Goal: Information Seeking & Learning: Learn about a topic

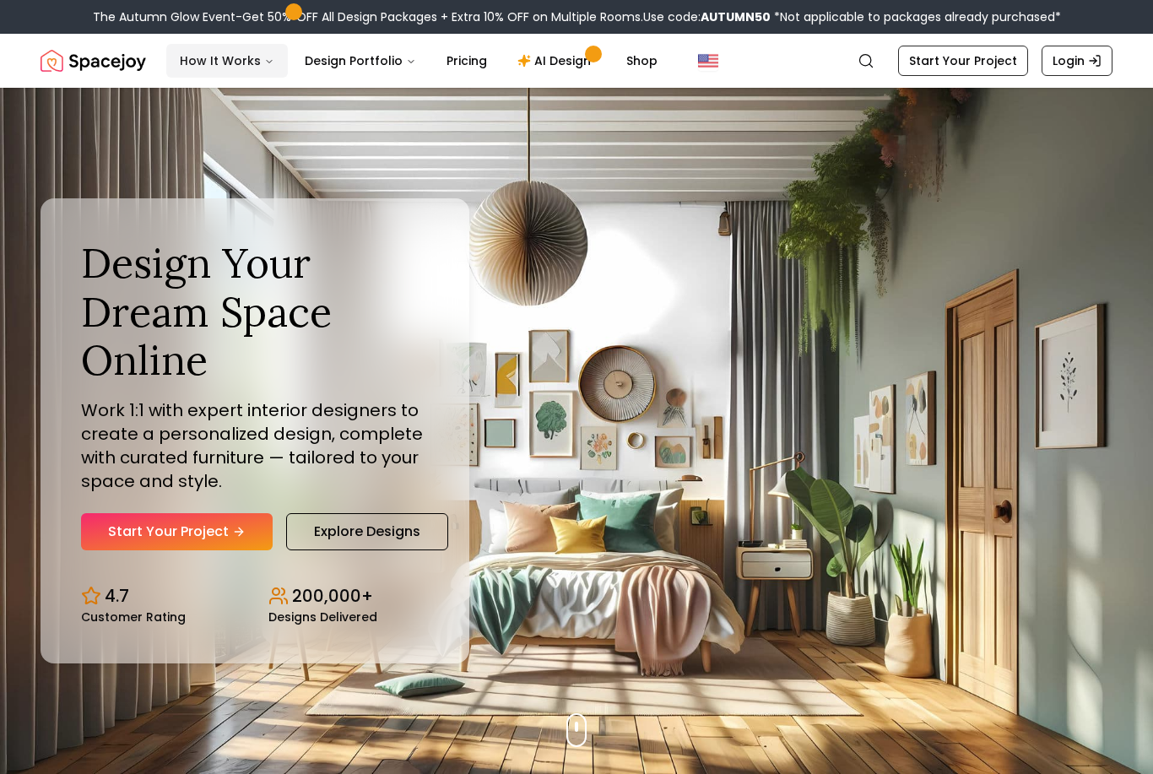
click at [248, 71] on button "How It Works" at bounding box center [227, 61] width 122 height 34
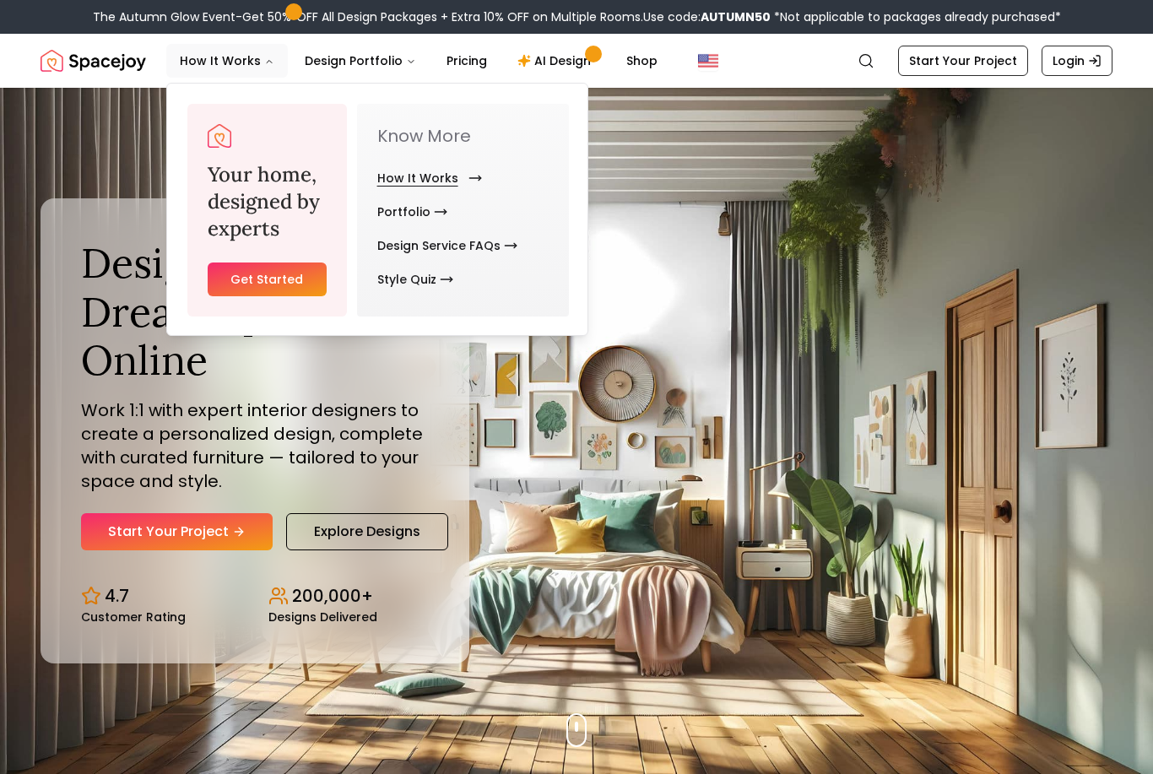
click at [437, 181] on link "How It Works" at bounding box center [426, 178] width 98 height 34
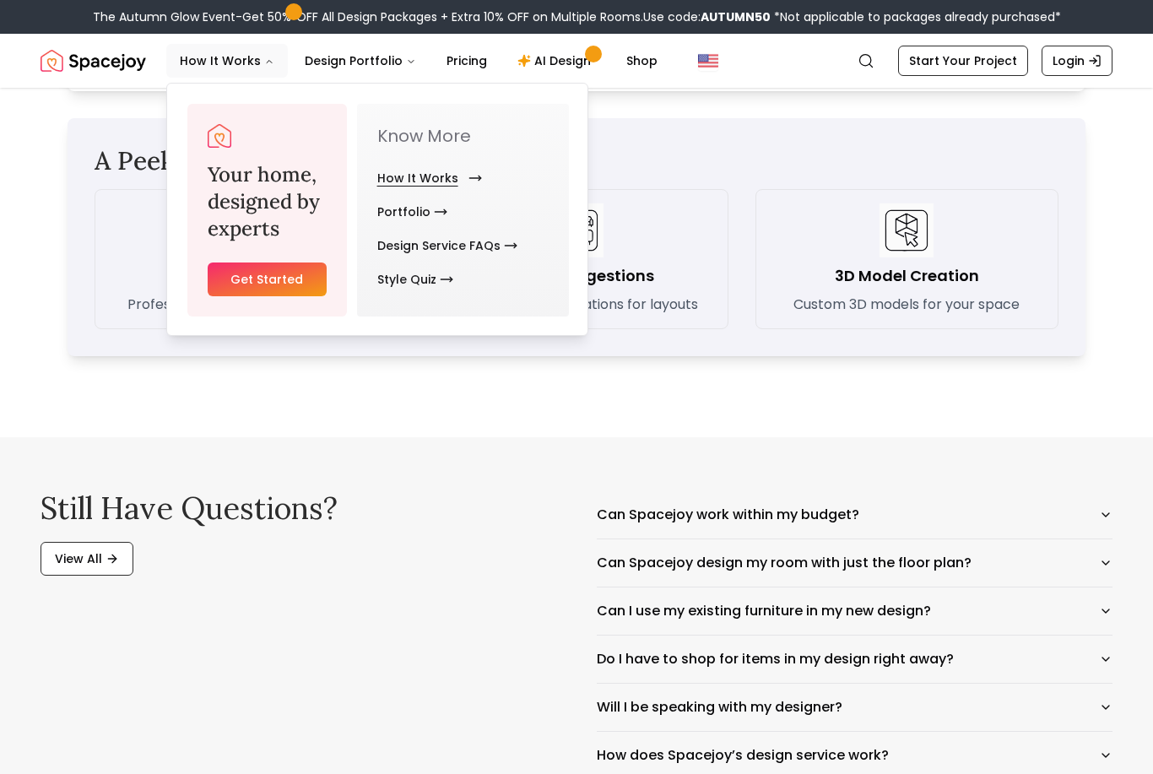
scroll to position [2408, 0]
click at [1102, 560] on icon "button" at bounding box center [1106, 563] width 14 height 14
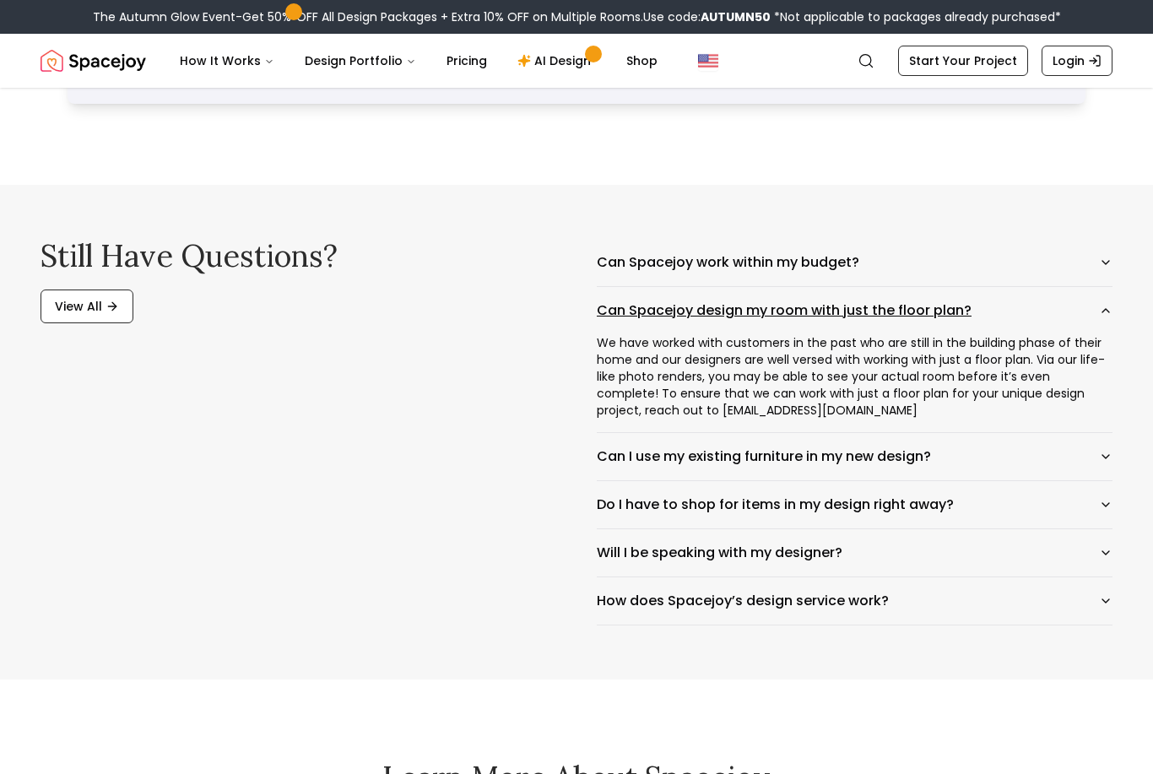
scroll to position [2661, 0]
click at [1108, 501] on icon "button" at bounding box center [1106, 505] width 14 height 14
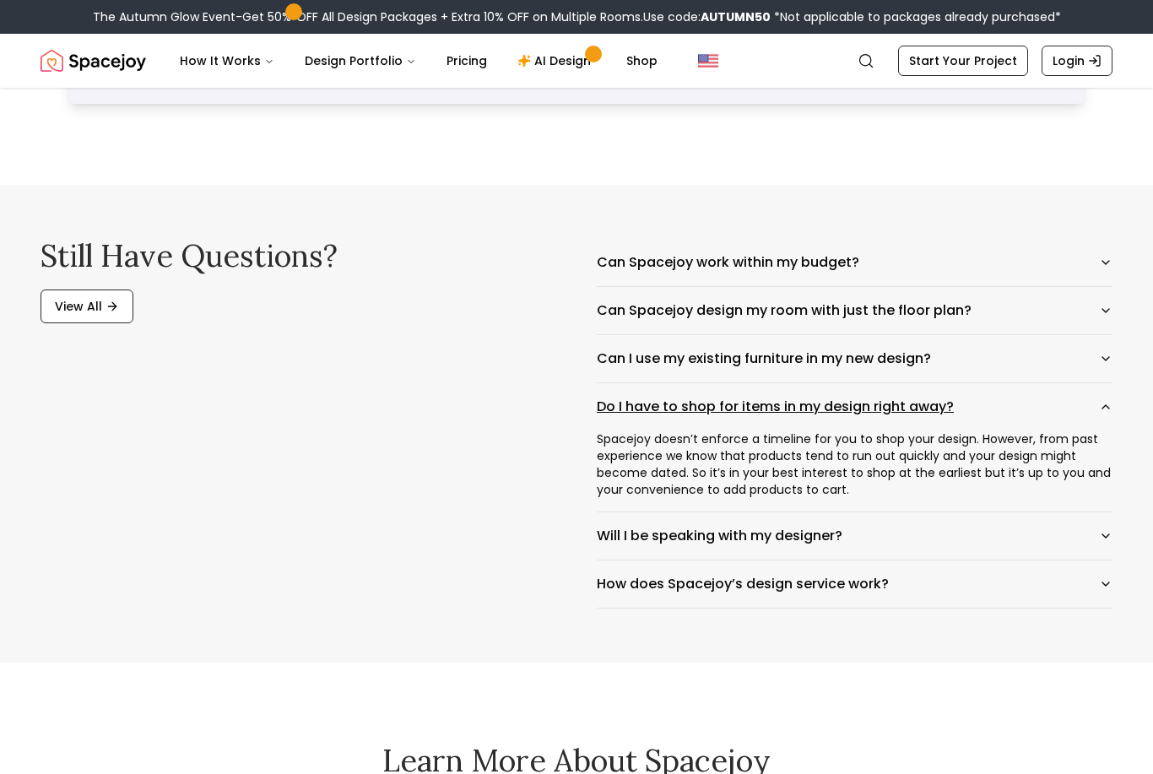
click at [1106, 414] on icon "button" at bounding box center [1106, 407] width 14 height 14
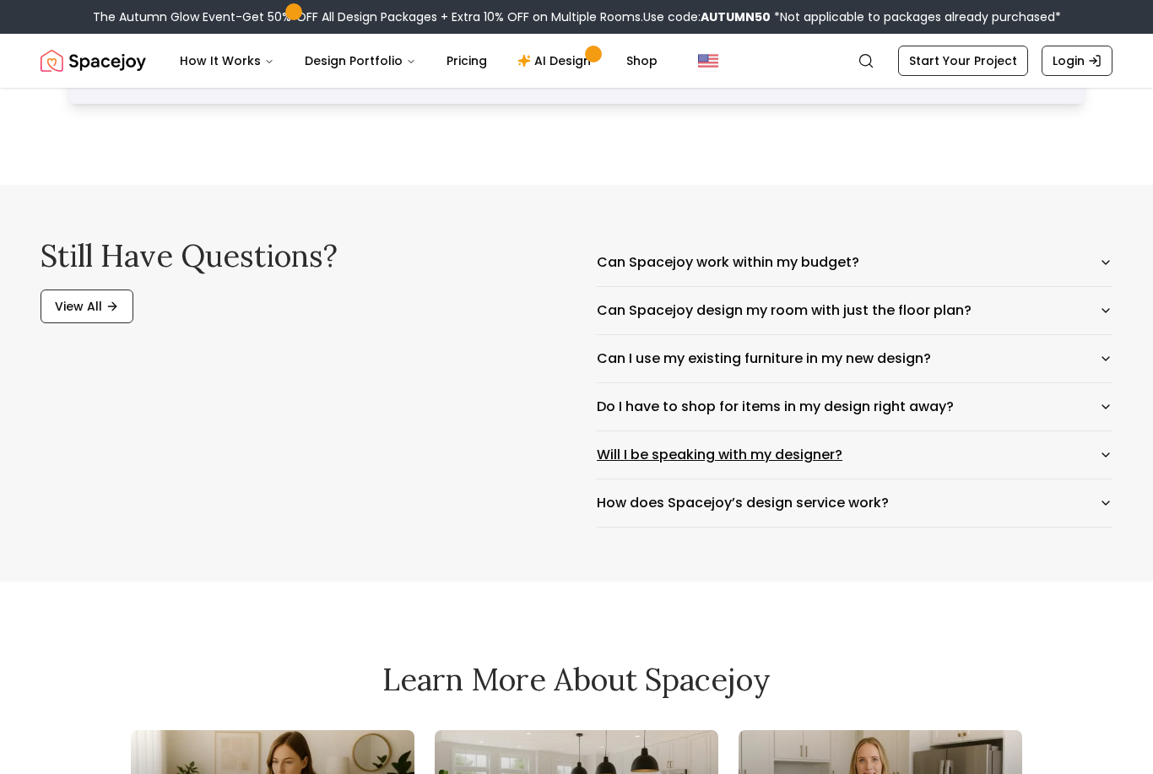
click at [1102, 461] on icon "button" at bounding box center [1106, 455] width 14 height 14
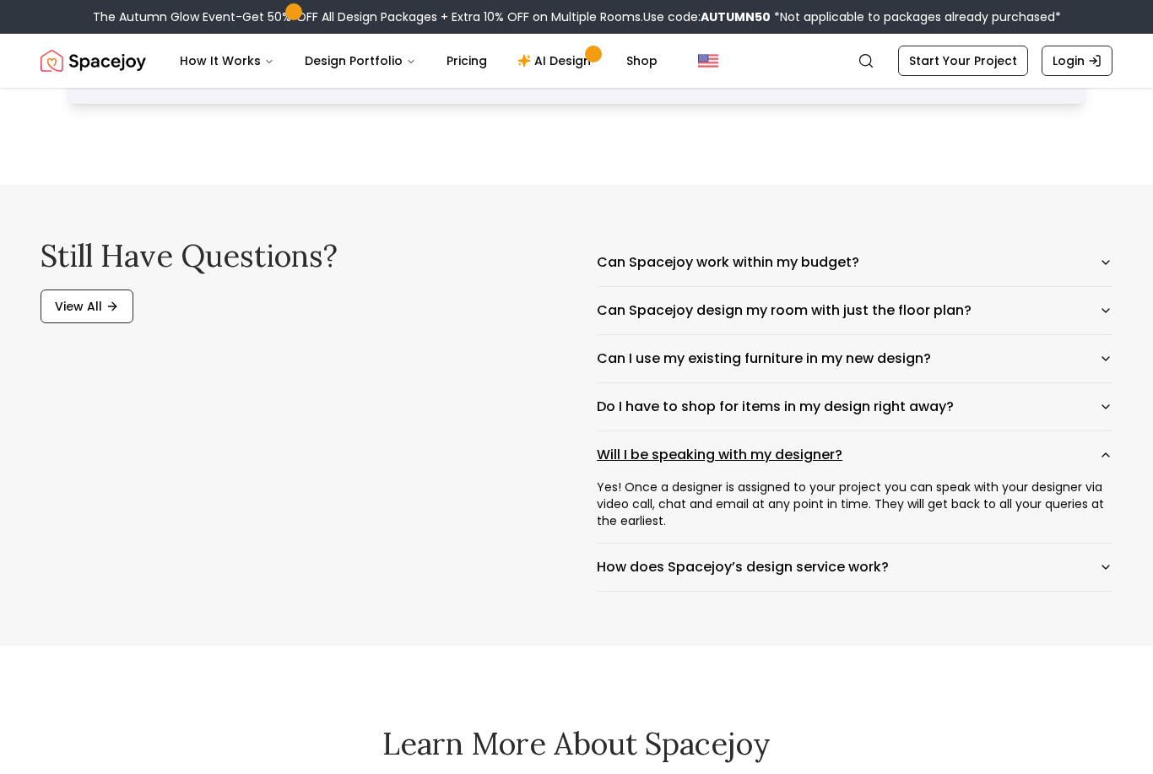
click at [1105, 454] on icon "button" at bounding box center [1106, 455] width 14 height 14
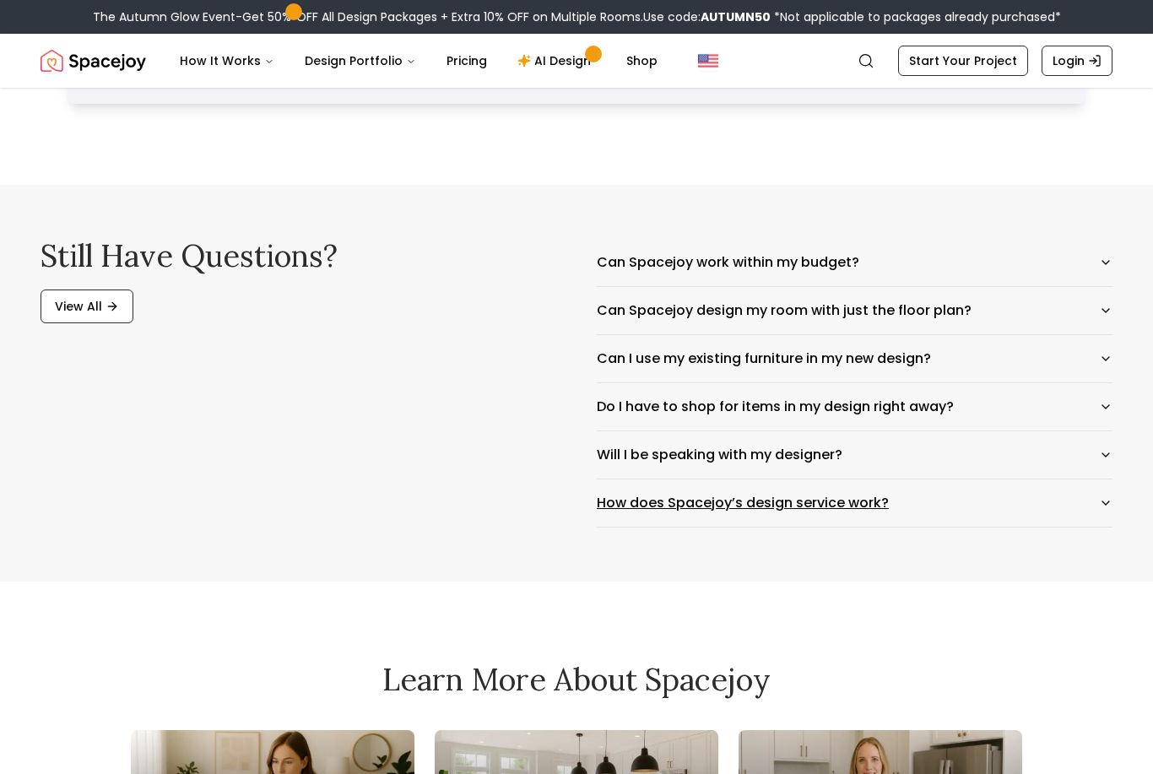
click at [1101, 507] on icon "button" at bounding box center [1106, 504] width 14 height 14
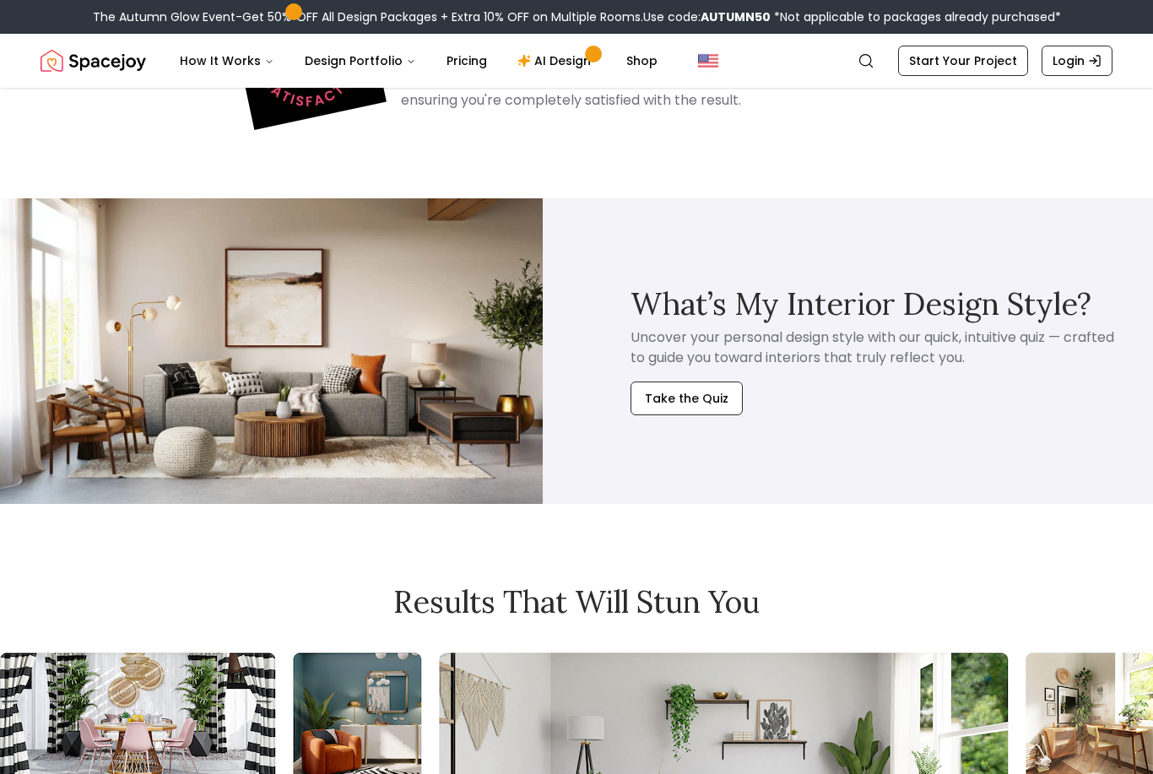
scroll to position [3748, 0]
click at [704, 402] on button "Take the Quiz" at bounding box center [687, 398] width 112 height 34
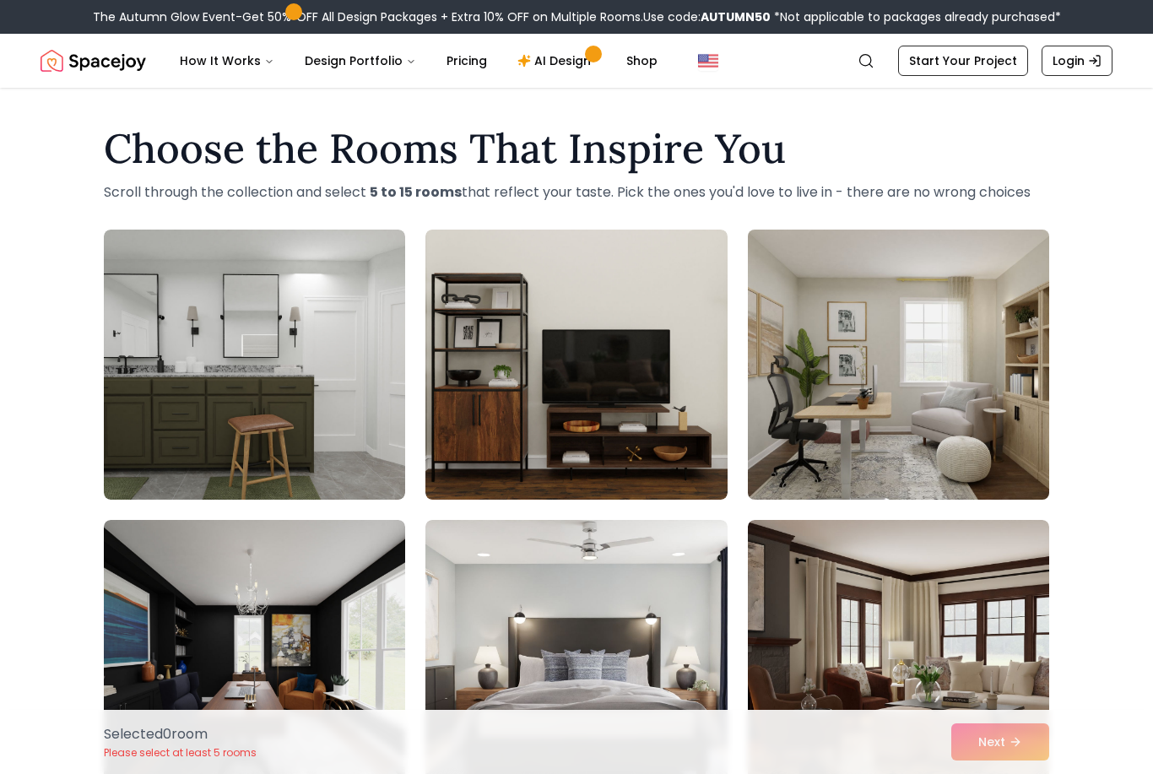
click at [929, 415] on img at bounding box center [899, 365] width 317 height 284
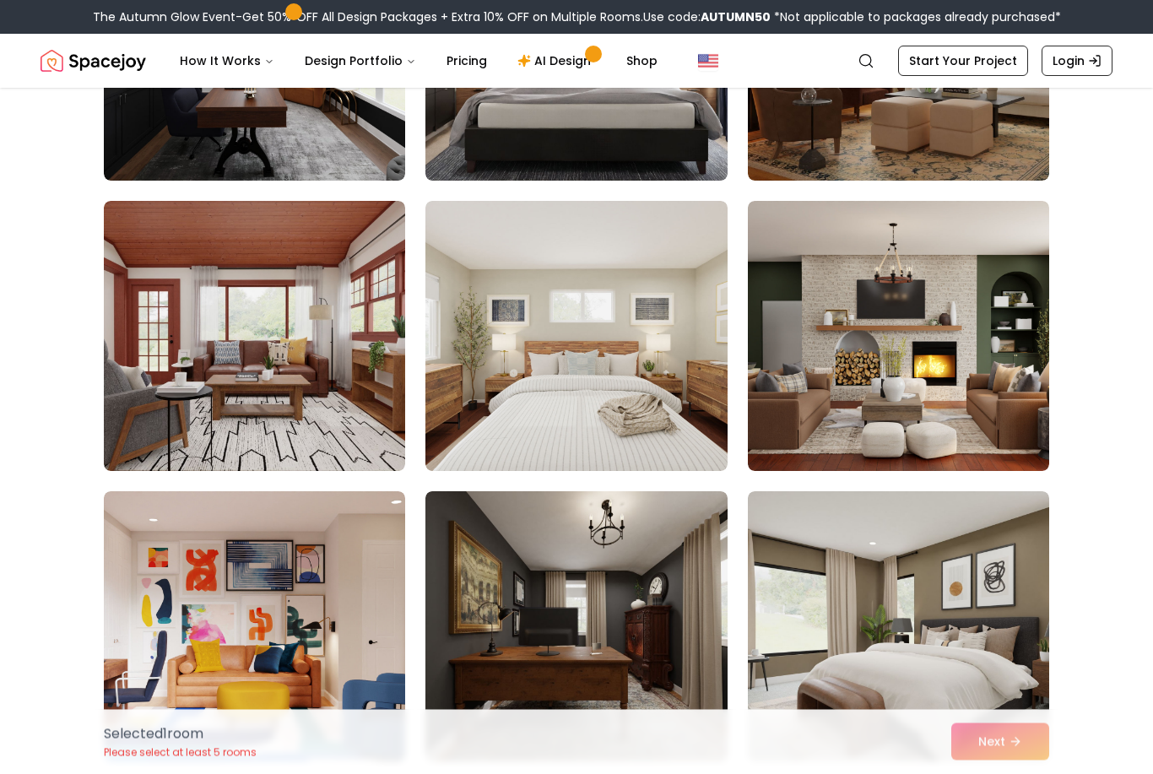
scroll to position [610, 0]
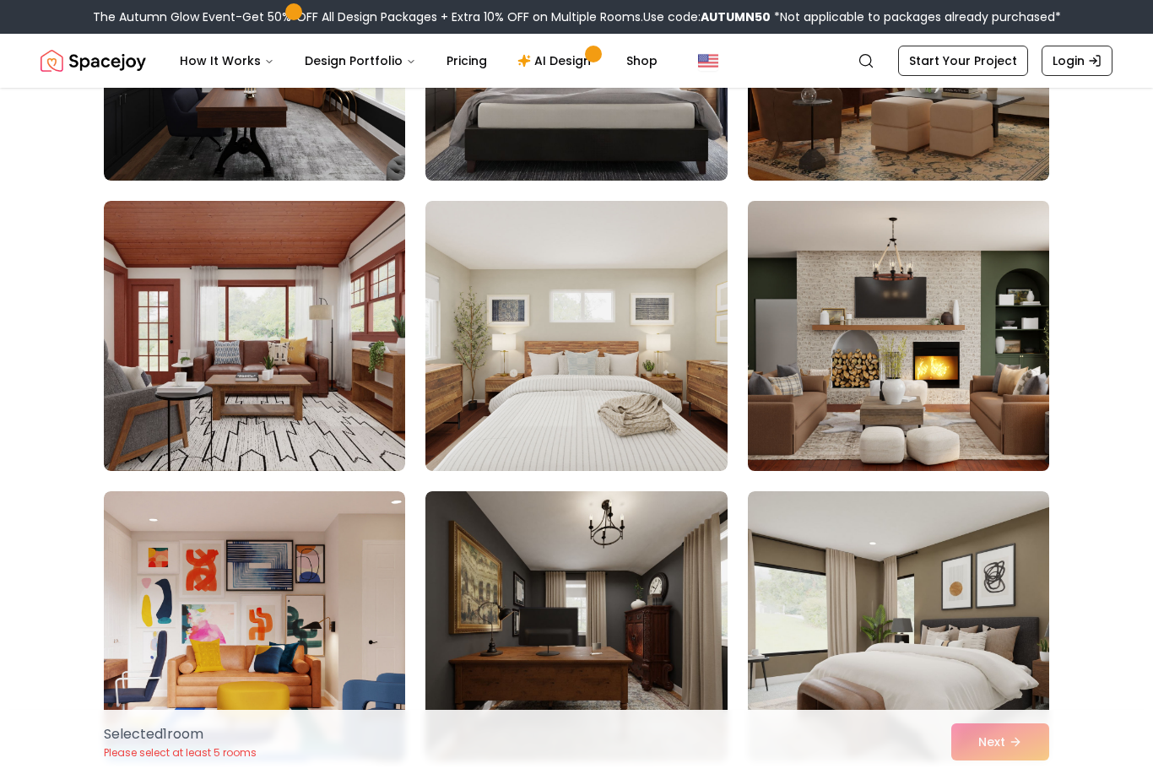
click at [895, 392] on img at bounding box center [899, 336] width 317 height 284
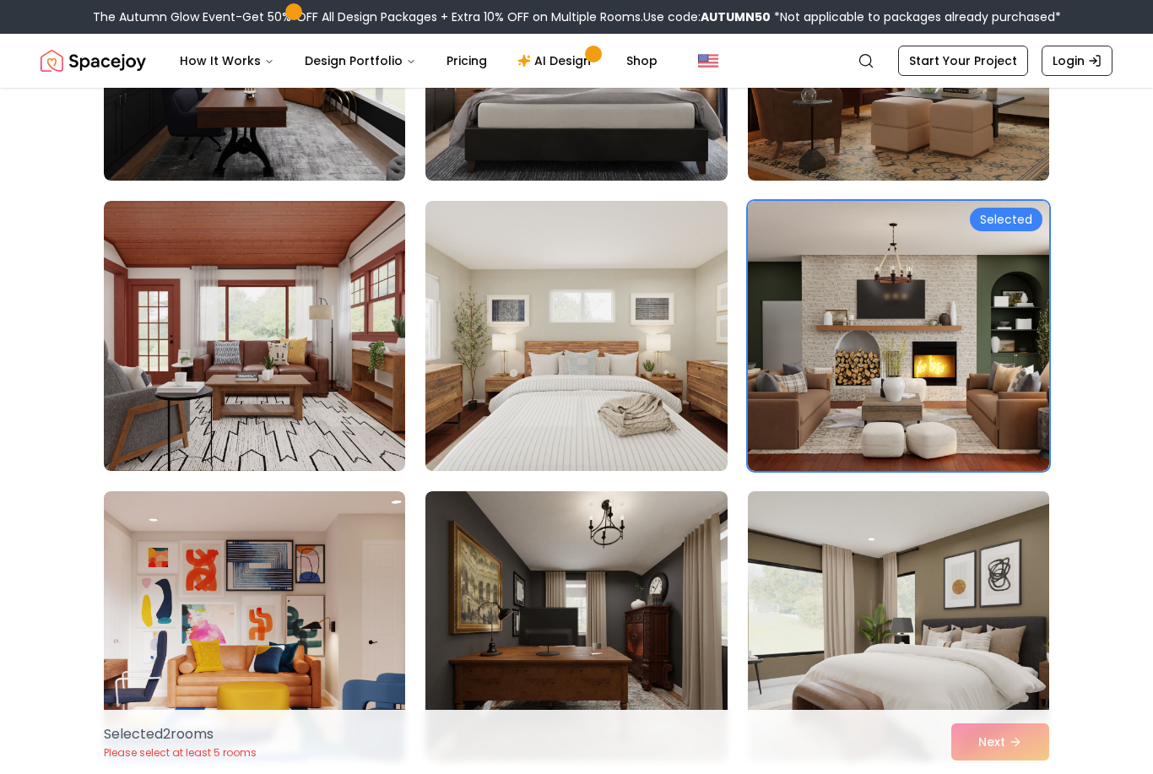
click at [889, 654] on img at bounding box center [899, 627] width 317 height 284
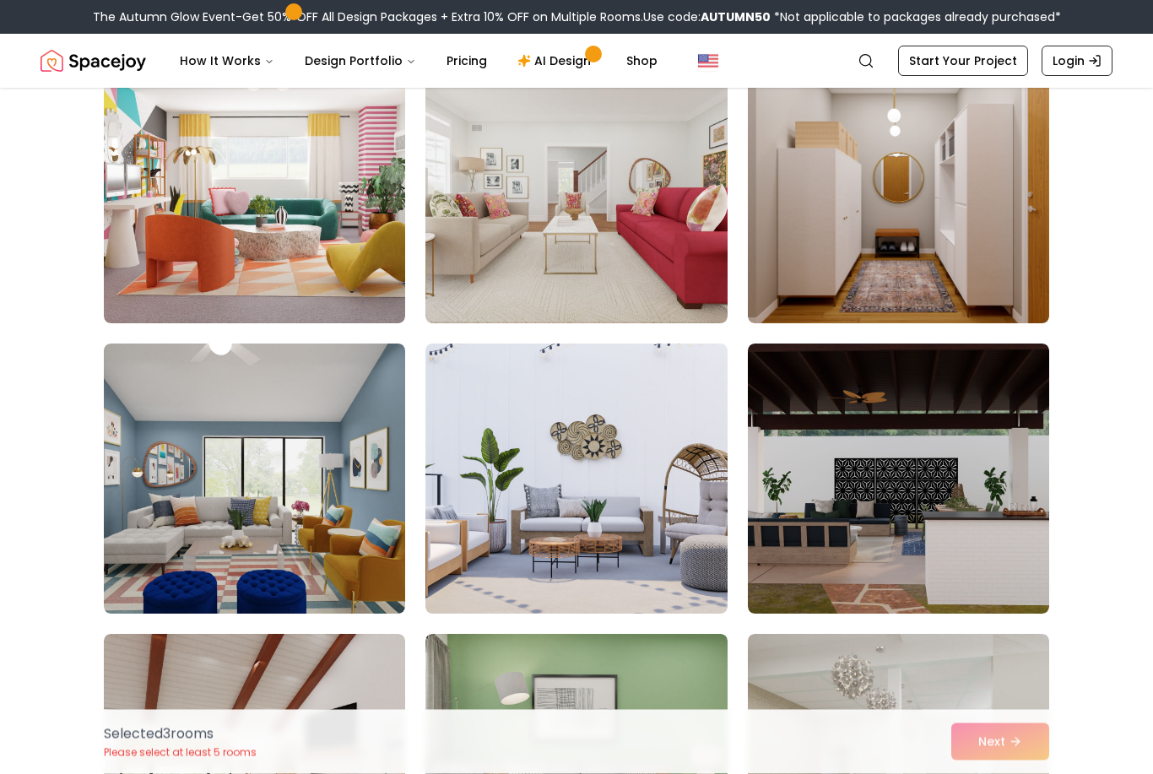
scroll to position [1338, 0]
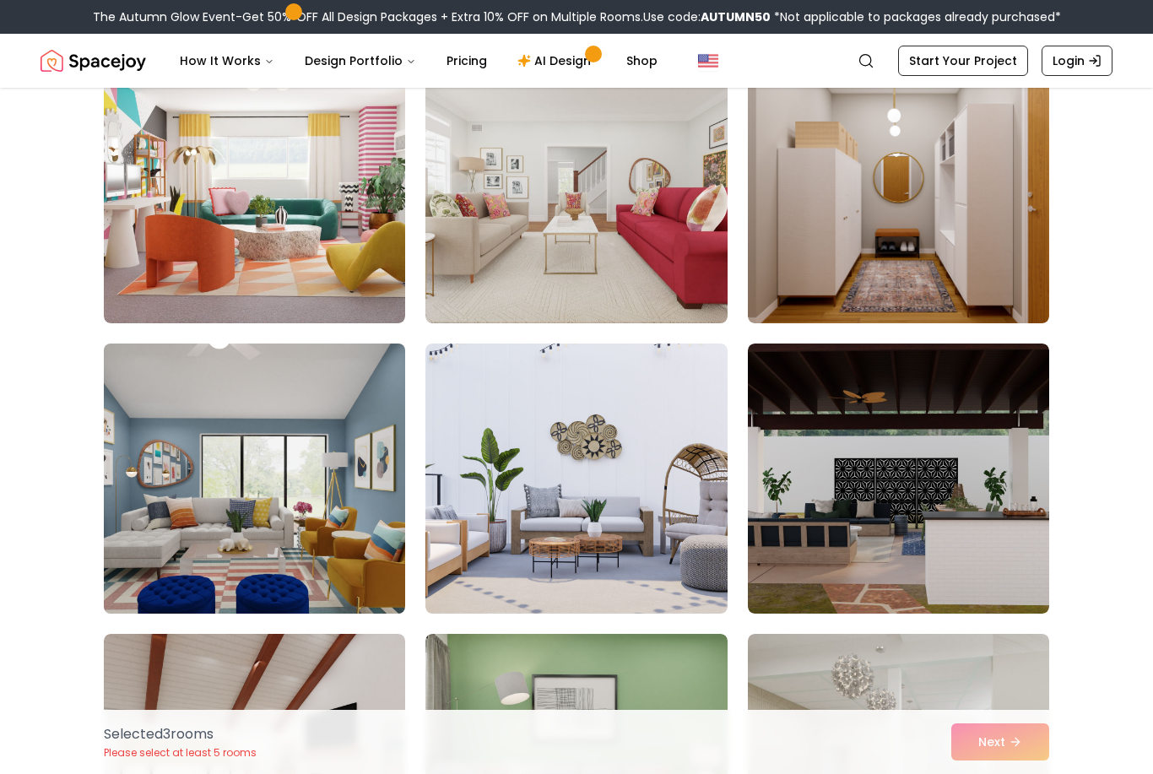
click at [250, 530] on img at bounding box center [254, 479] width 317 height 284
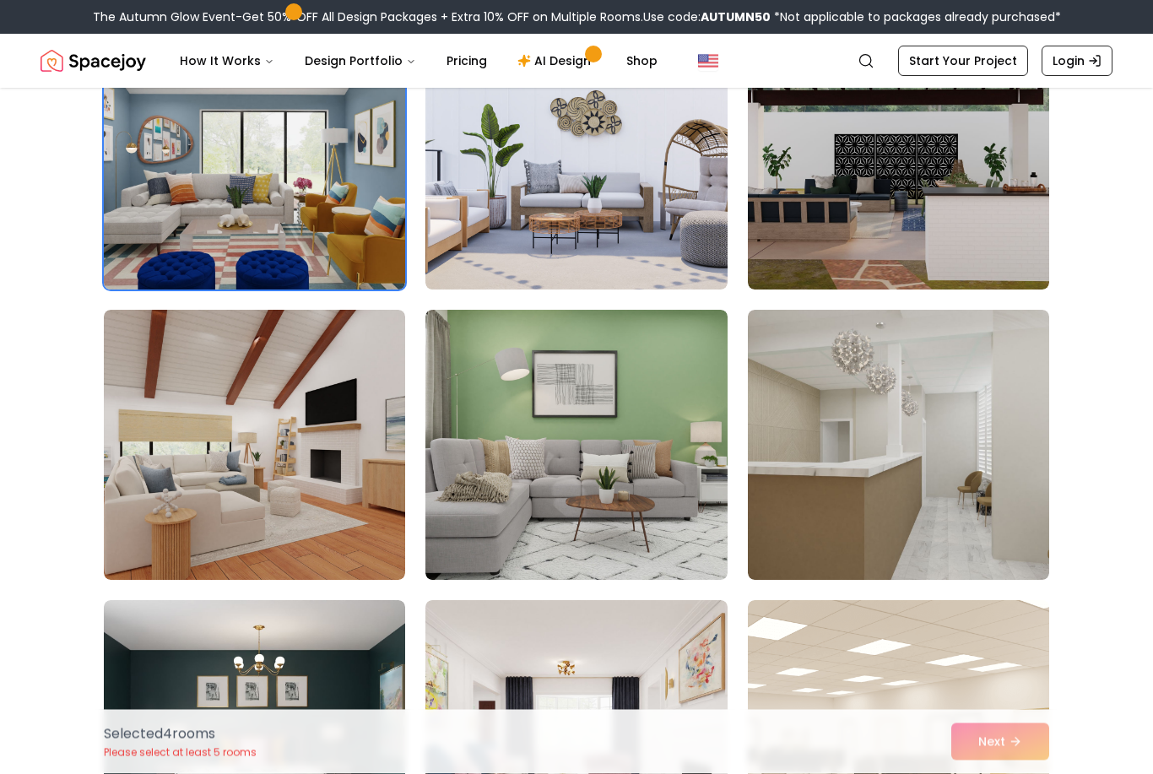
scroll to position [1664, 0]
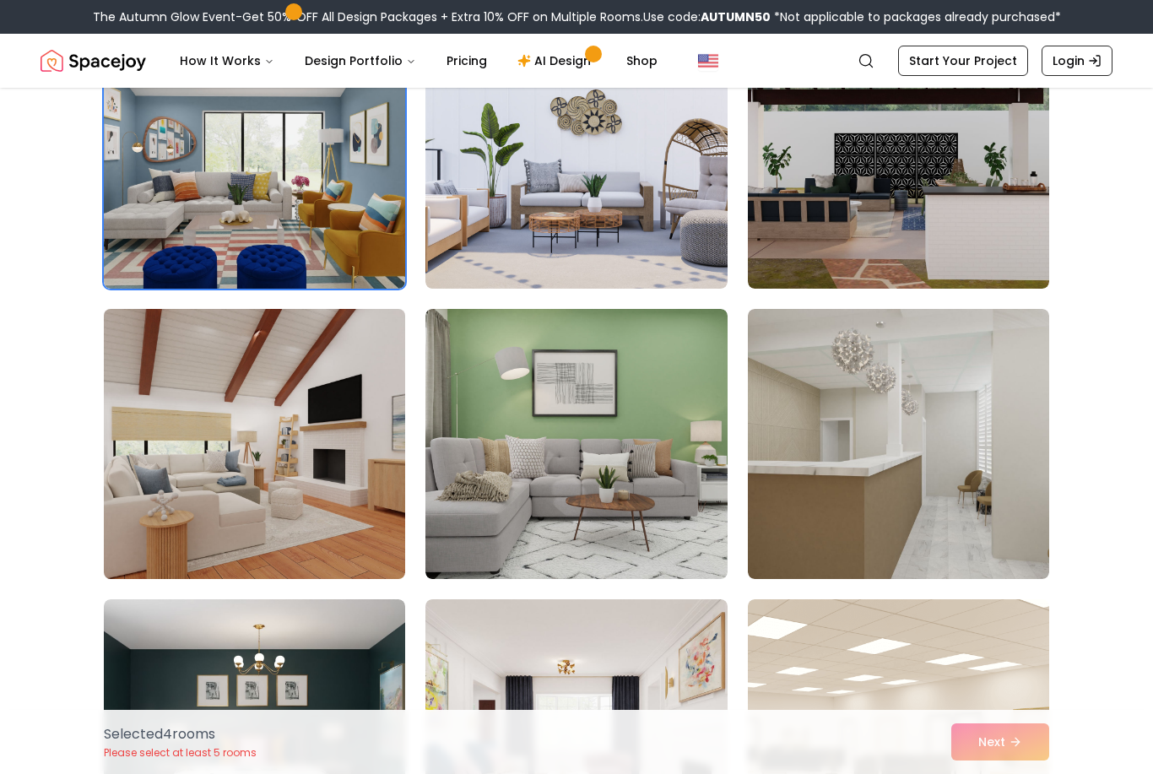
click at [256, 483] on img at bounding box center [254, 444] width 317 height 284
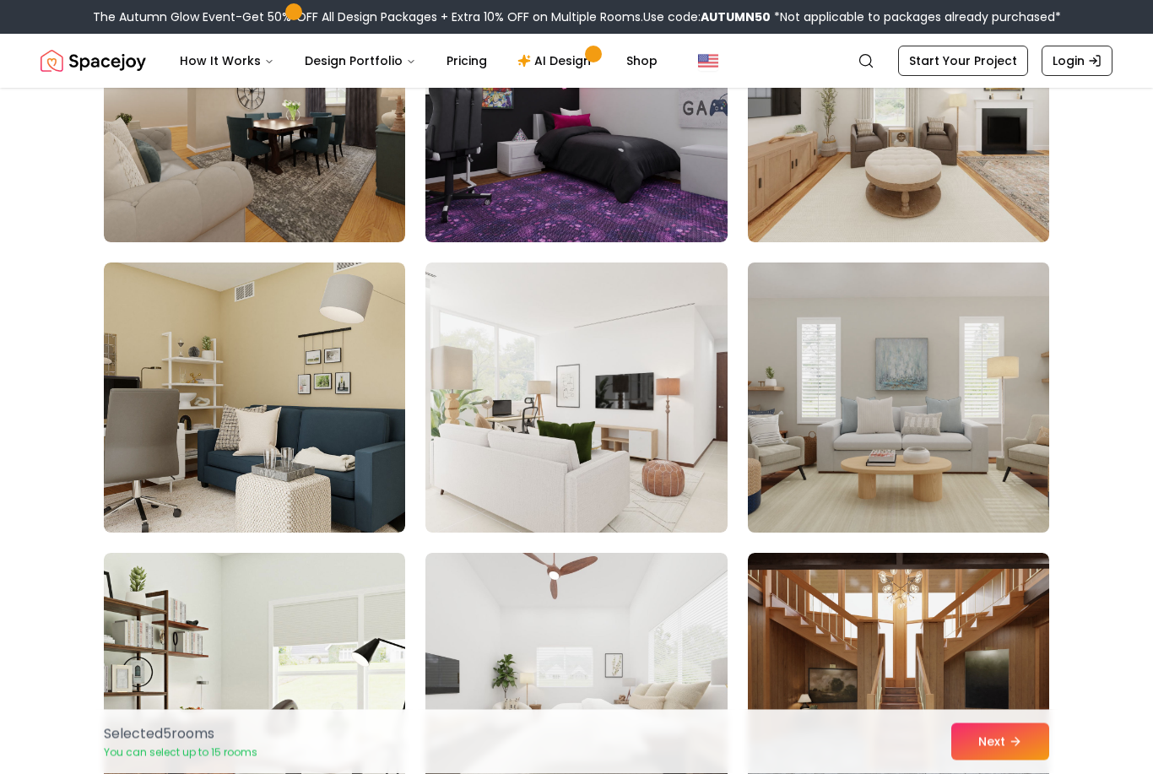
scroll to position [3453, 0]
click at [921, 458] on img at bounding box center [899, 398] width 317 height 284
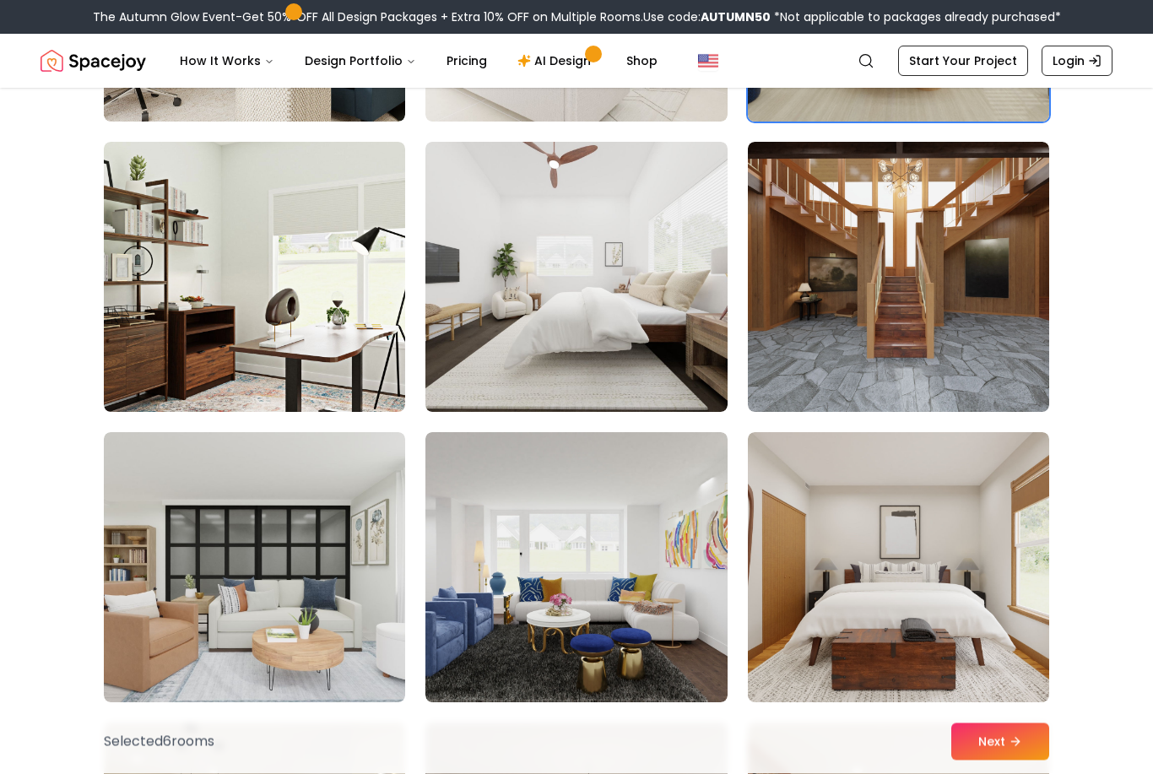
scroll to position [3865, 0]
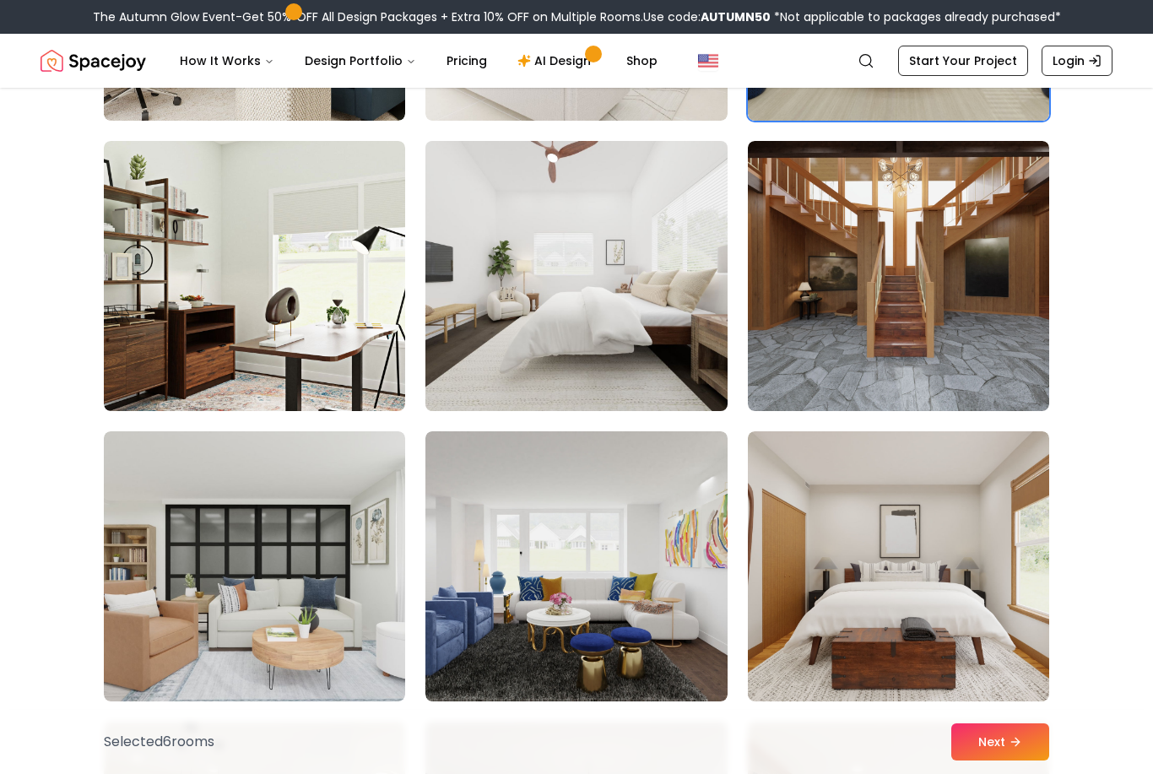
click at [631, 377] on img at bounding box center [576, 276] width 317 height 284
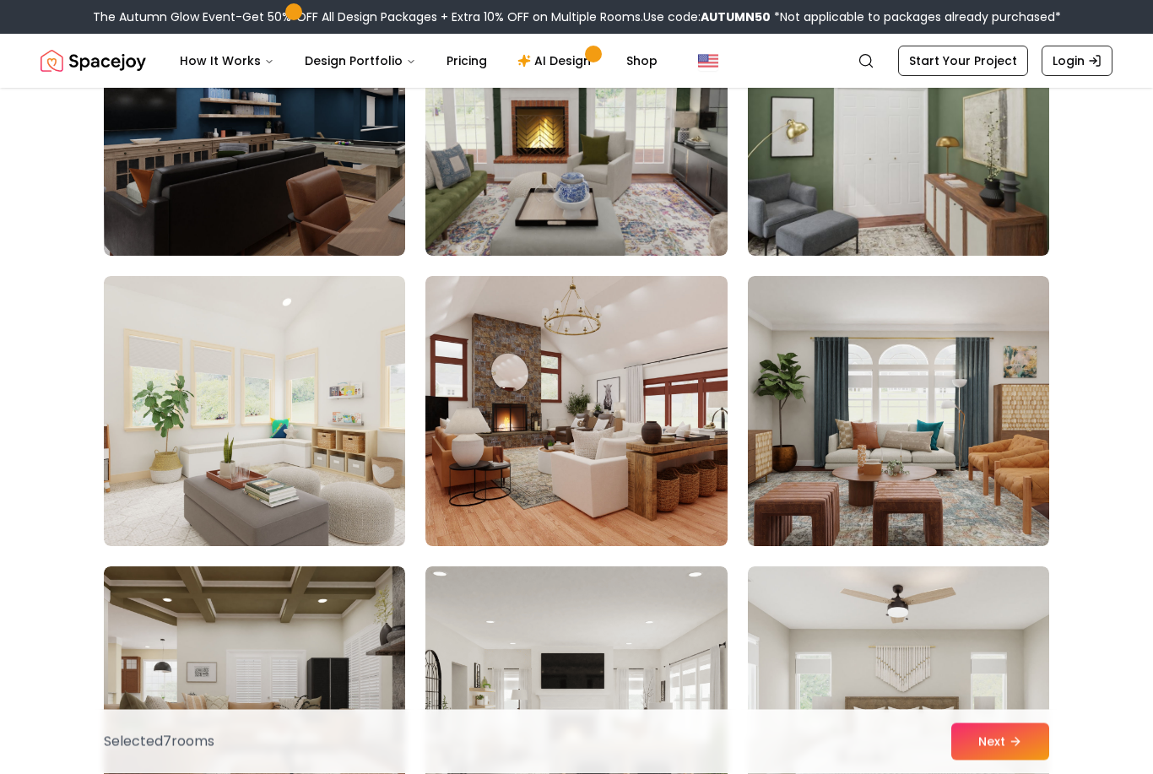
scroll to position [5182, 0]
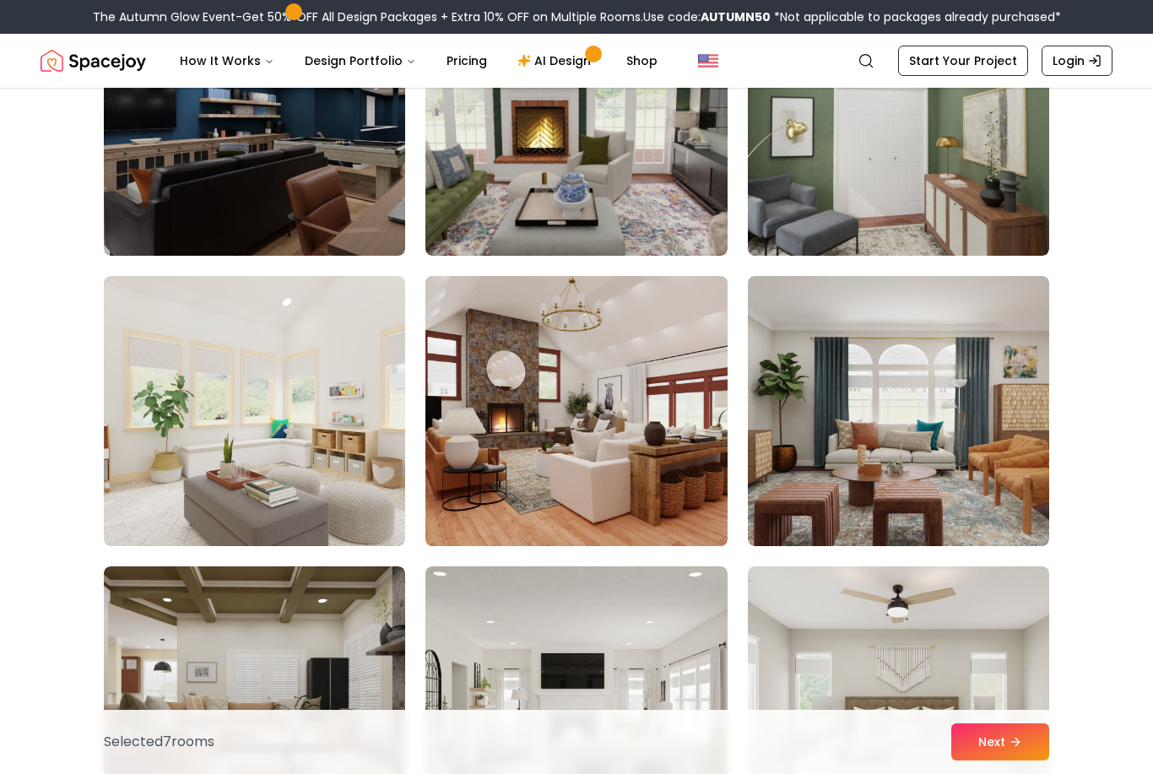
click at [611, 458] on img at bounding box center [576, 411] width 317 height 284
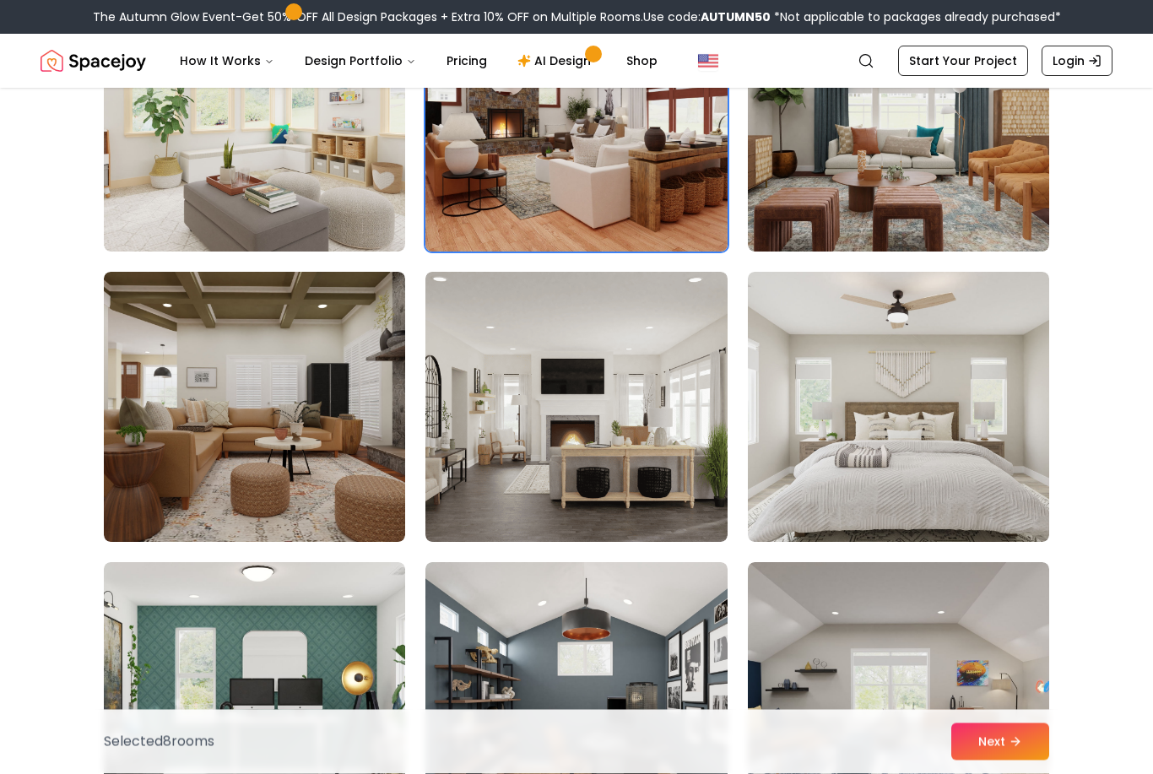
scroll to position [5478, 0]
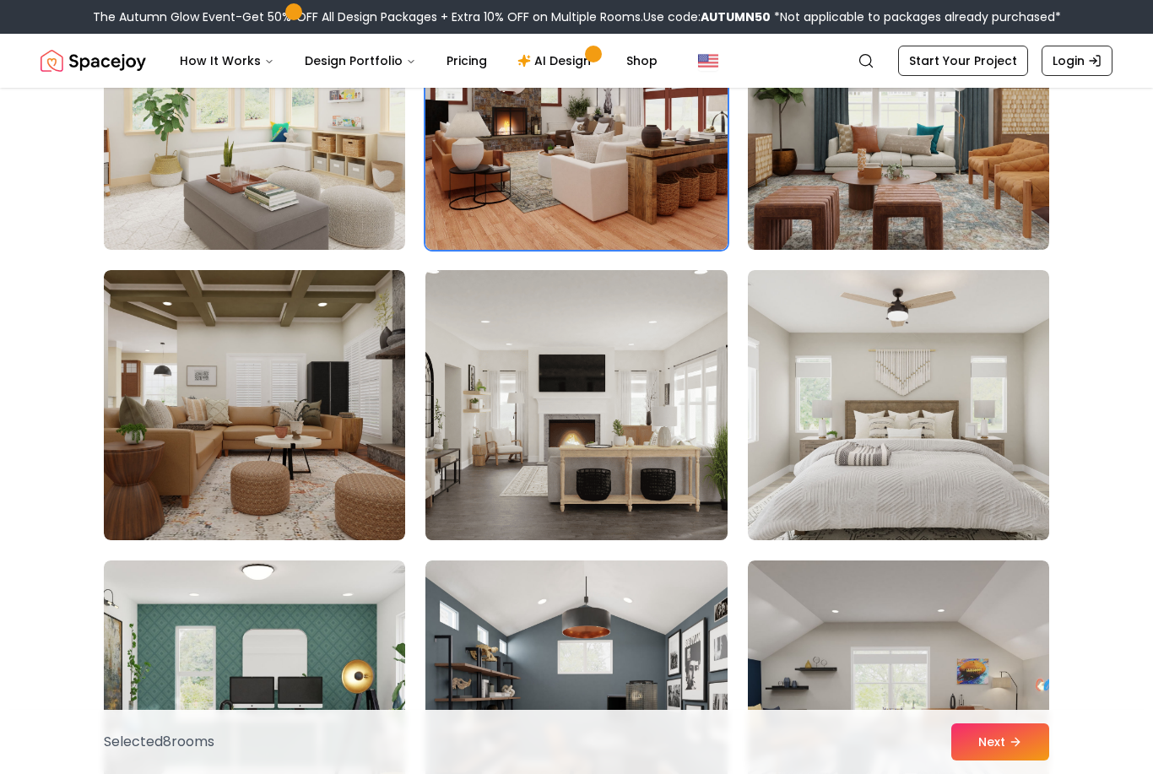
click at [649, 459] on img at bounding box center [576, 405] width 317 height 284
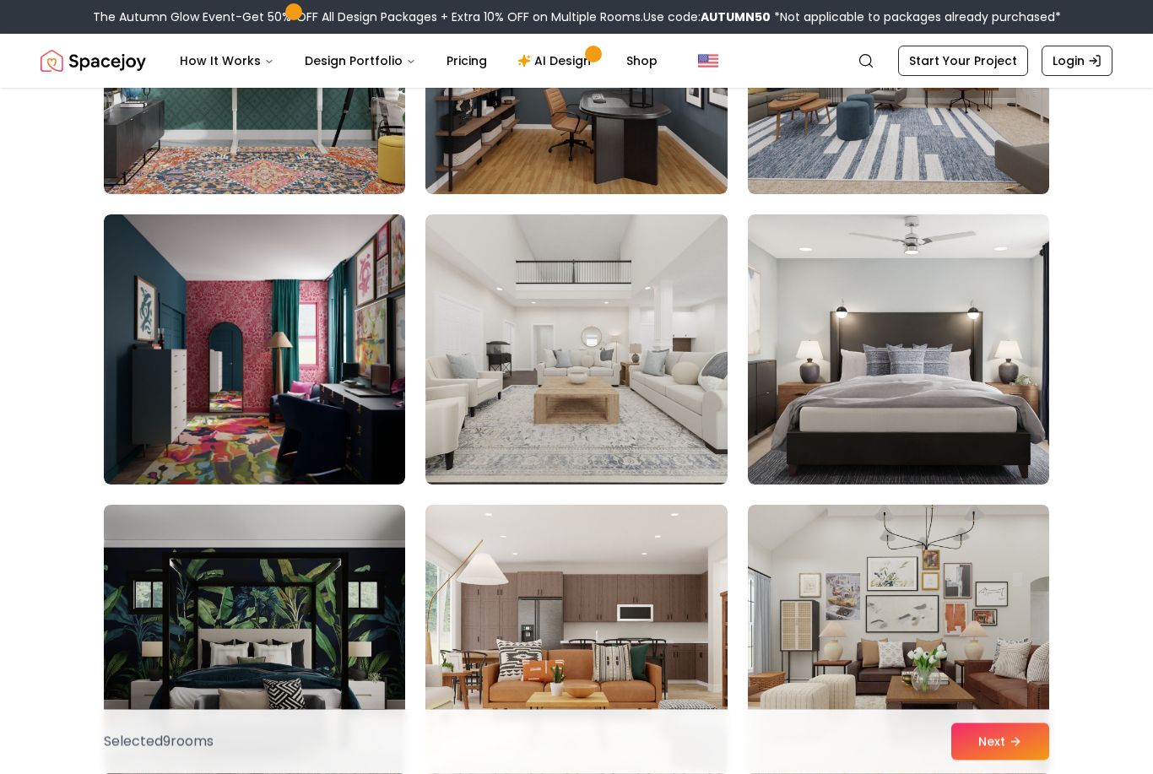
scroll to position [6116, 0]
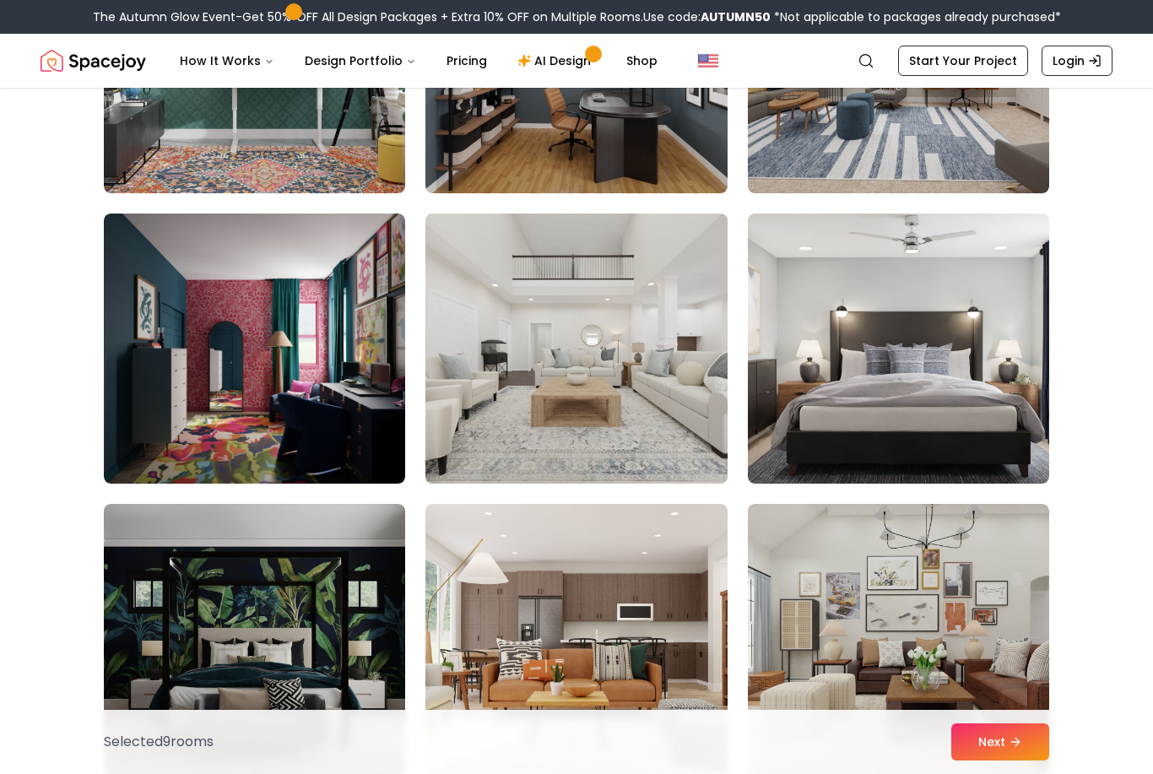
click at [620, 427] on img at bounding box center [576, 349] width 317 height 284
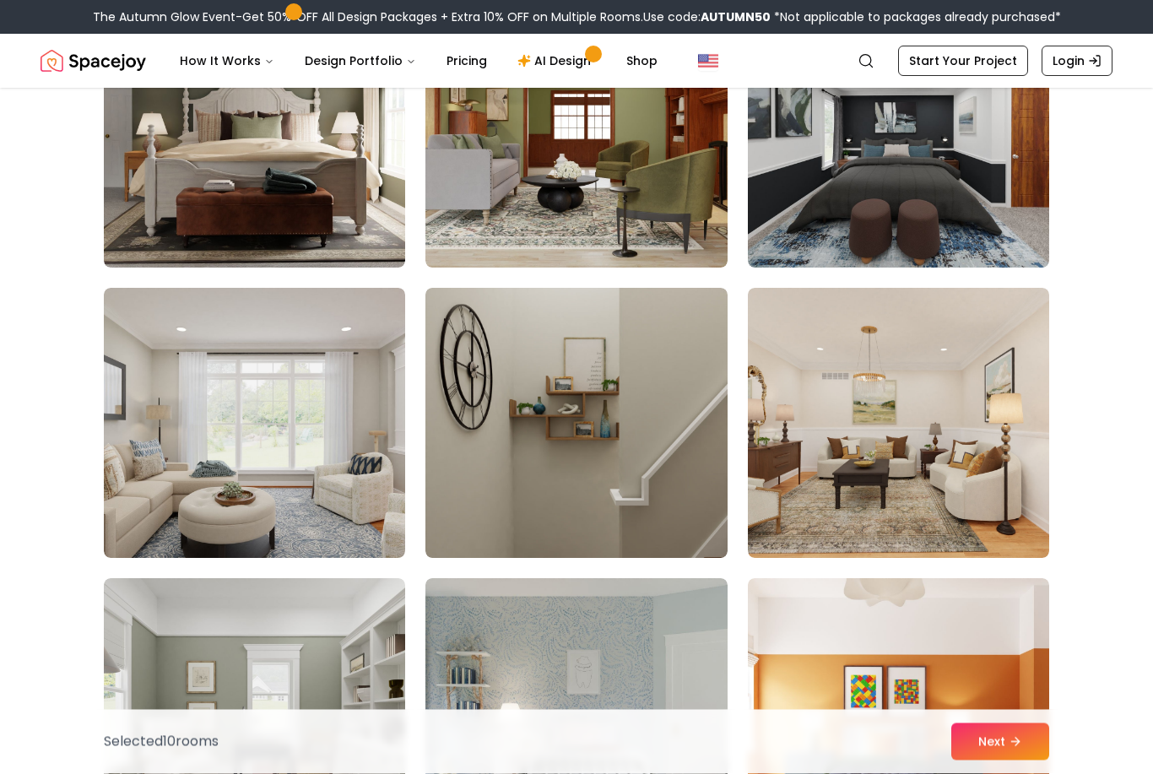
scroll to position [7496, 0]
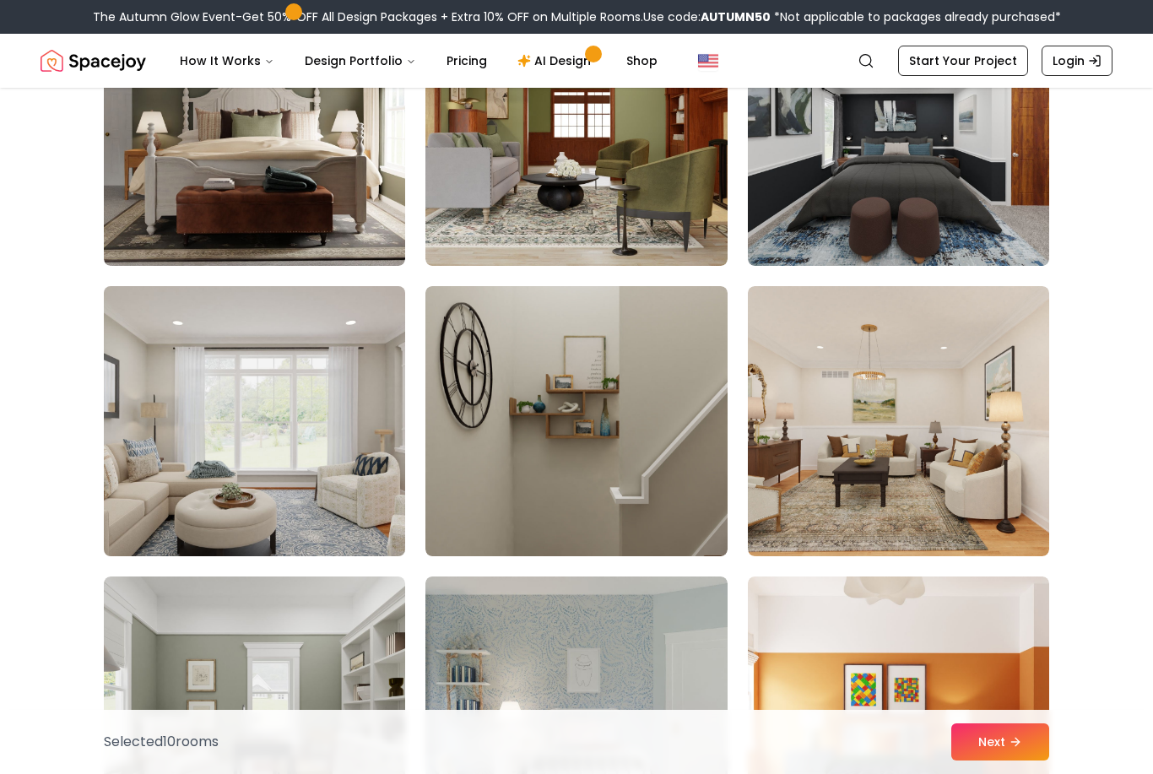
click at [296, 484] on img at bounding box center [254, 422] width 317 height 284
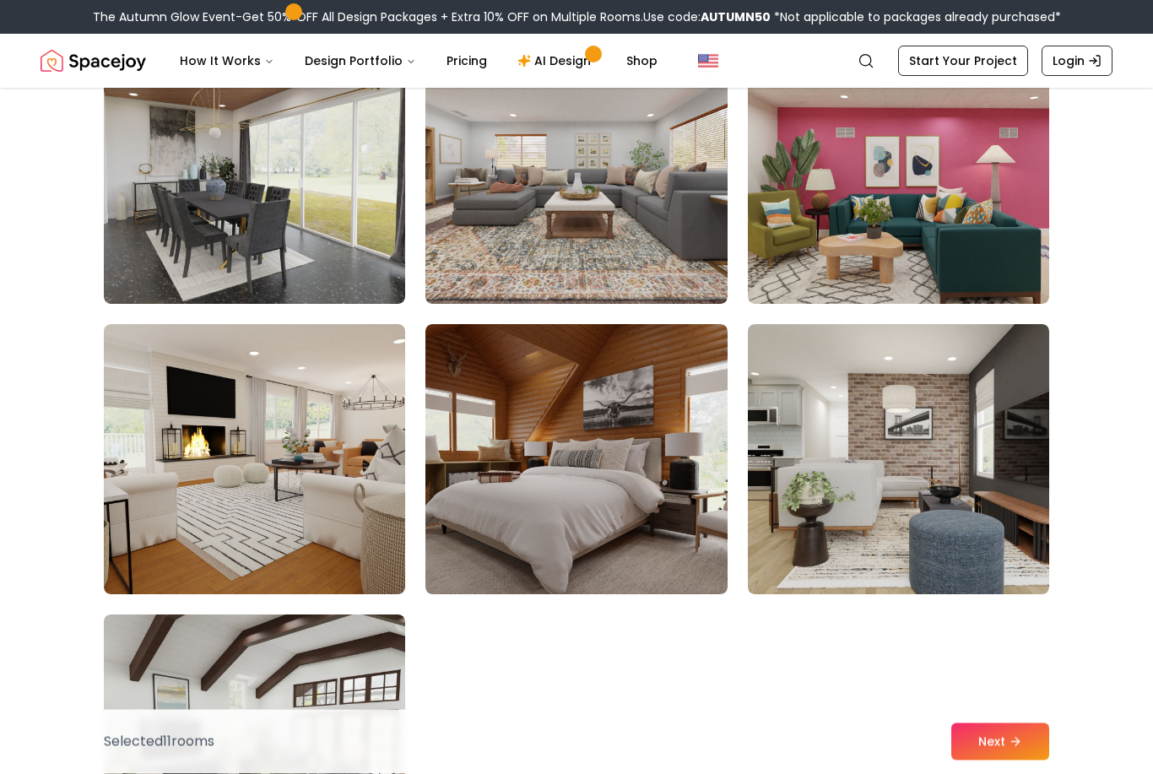
scroll to position [9201, 0]
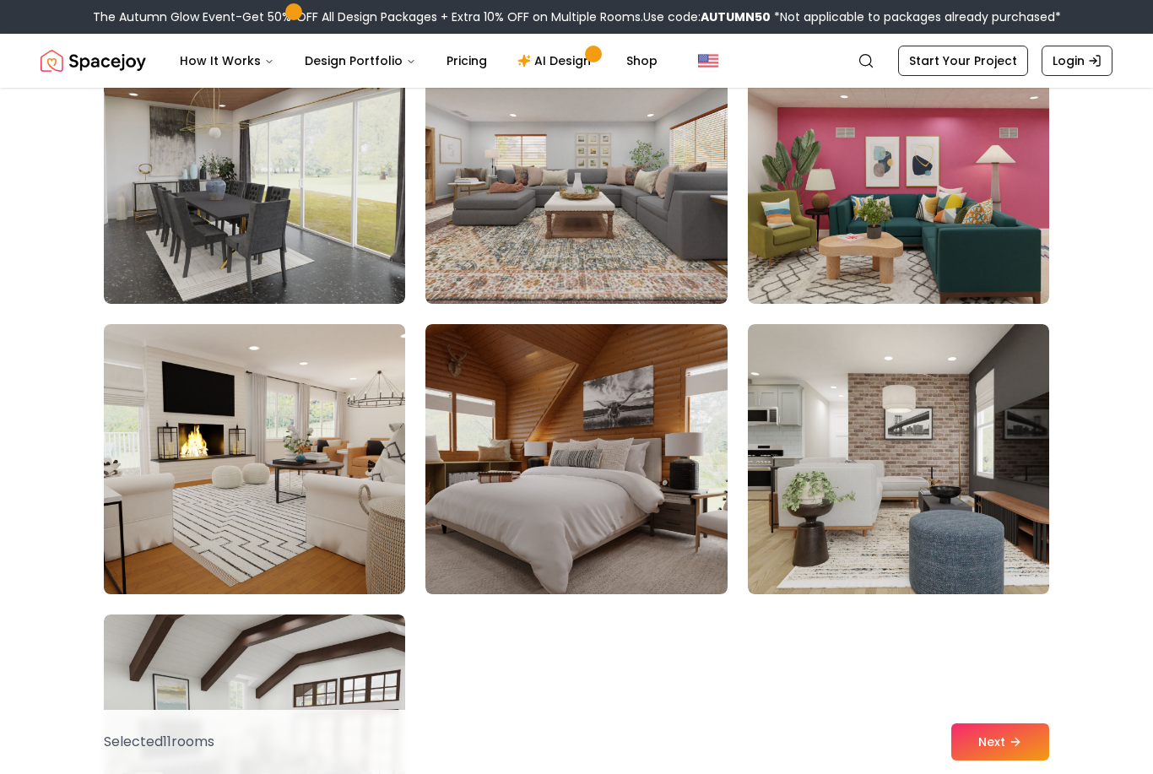
click at [268, 510] on img at bounding box center [254, 460] width 317 height 284
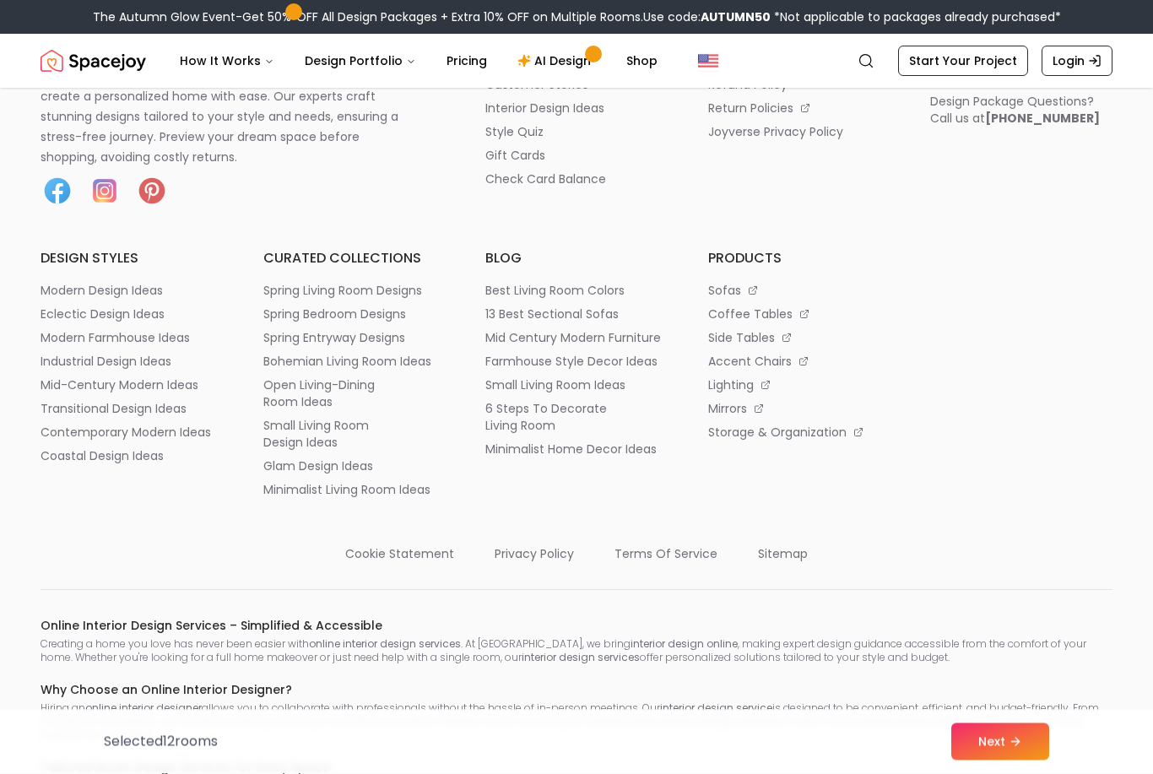
scroll to position [10121, 0]
click at [996, 761] on button "Next" at bounding box center [1001, 742] width 98 height 37
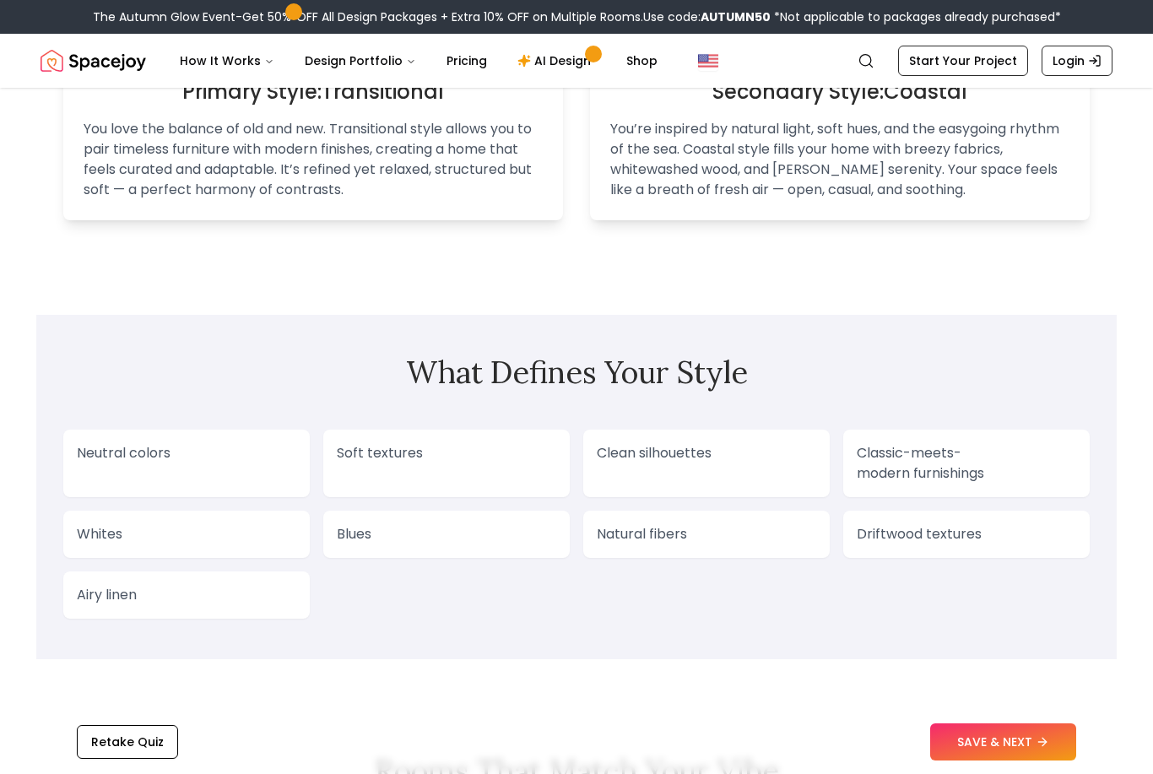
scroll to position [1148, 0]
click at [673, 453] on div "Clean silhouettes" at bounding box center [706, 463] width 247 height 68
click at [708, 442] on p "Clean silhouettes" at bounding box center [707, 452] width 220 height 20
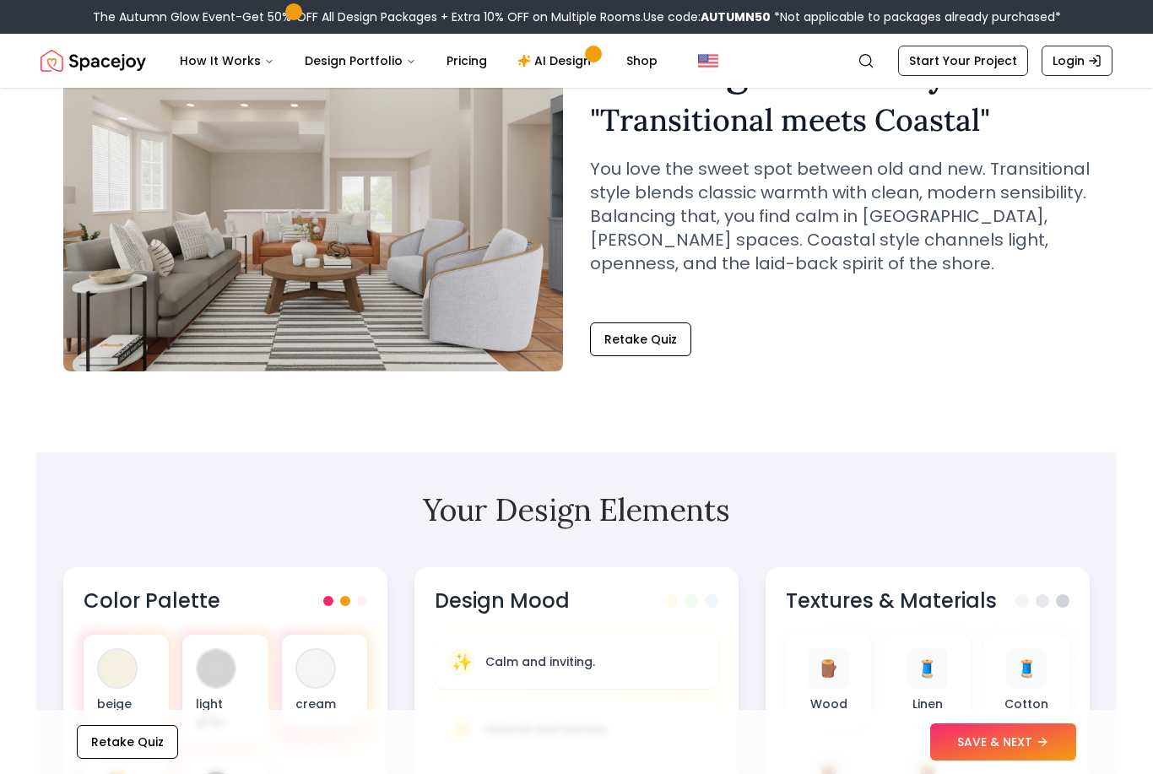
scroll to position [0, 0]
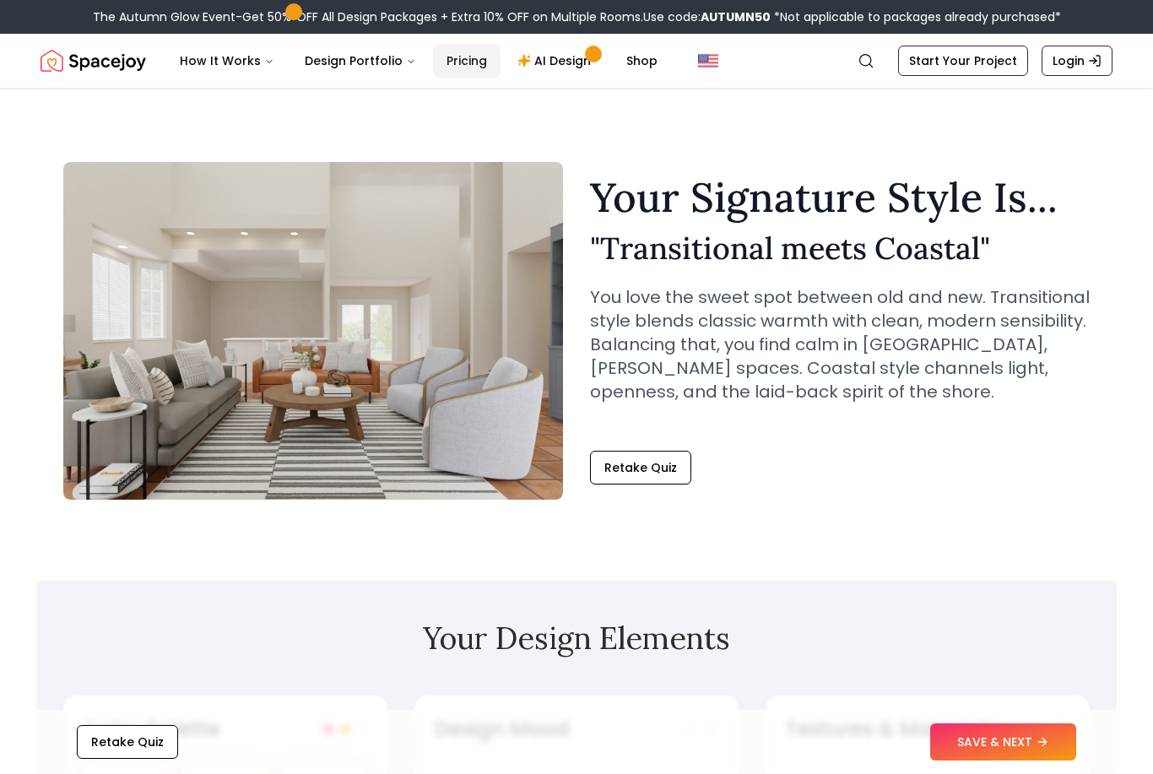
click at [454, 75] on link "Pricing" at bounding box center [467, 61] width 68 height 34
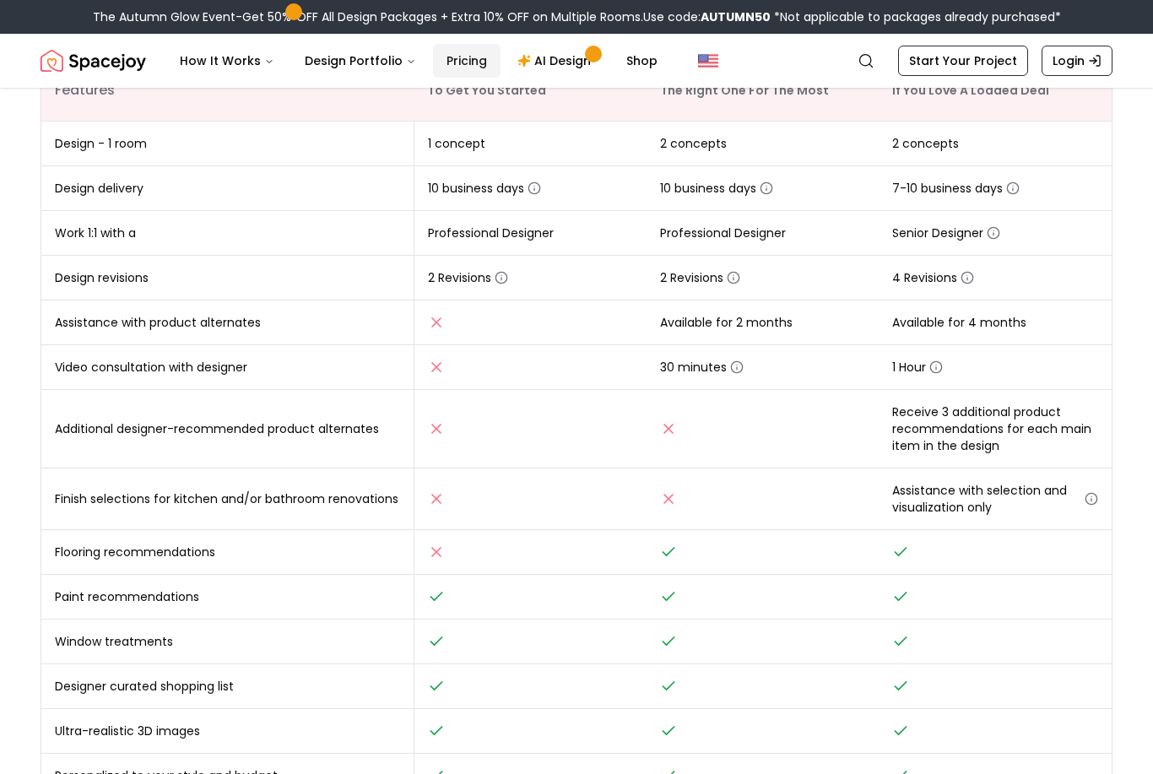
scroll to position [349, 0]
click at [1093, 502] on icon "button" at bounding box center [1092, 499] width 14 height 14
click at [1099, 658] on td at bounding box center [995, 642] width 233 height 45
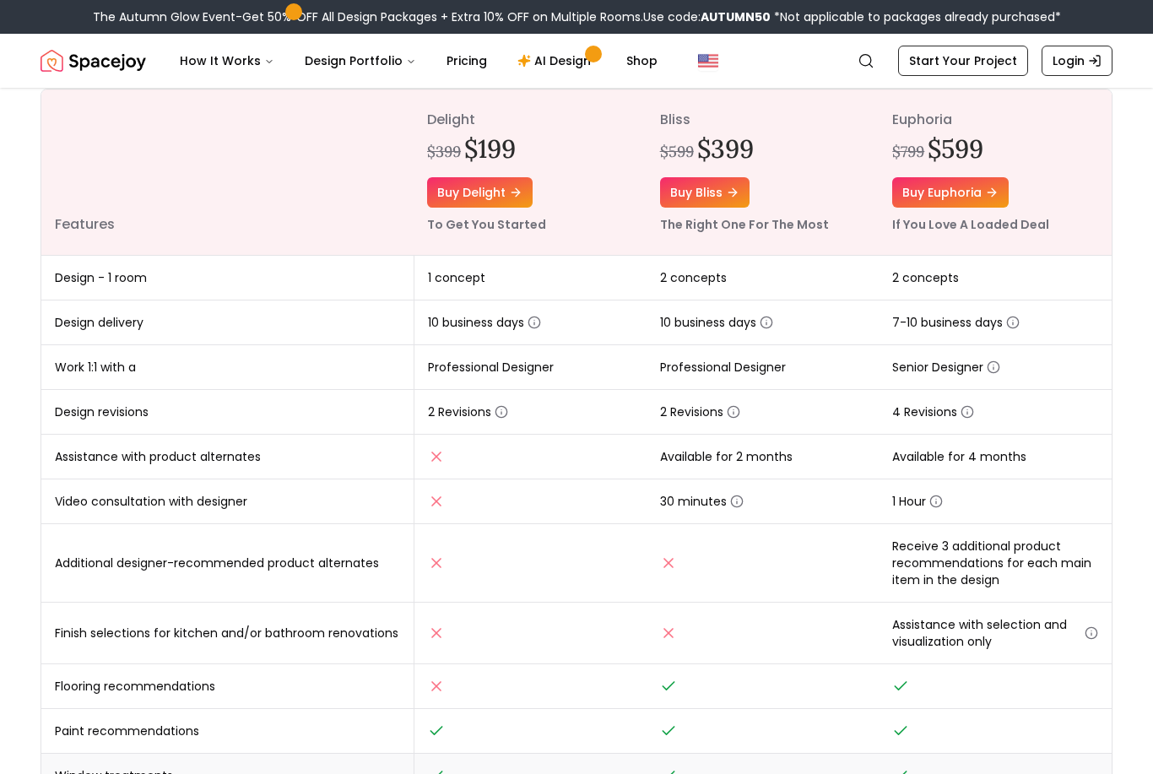
scroll to position [208, 0]
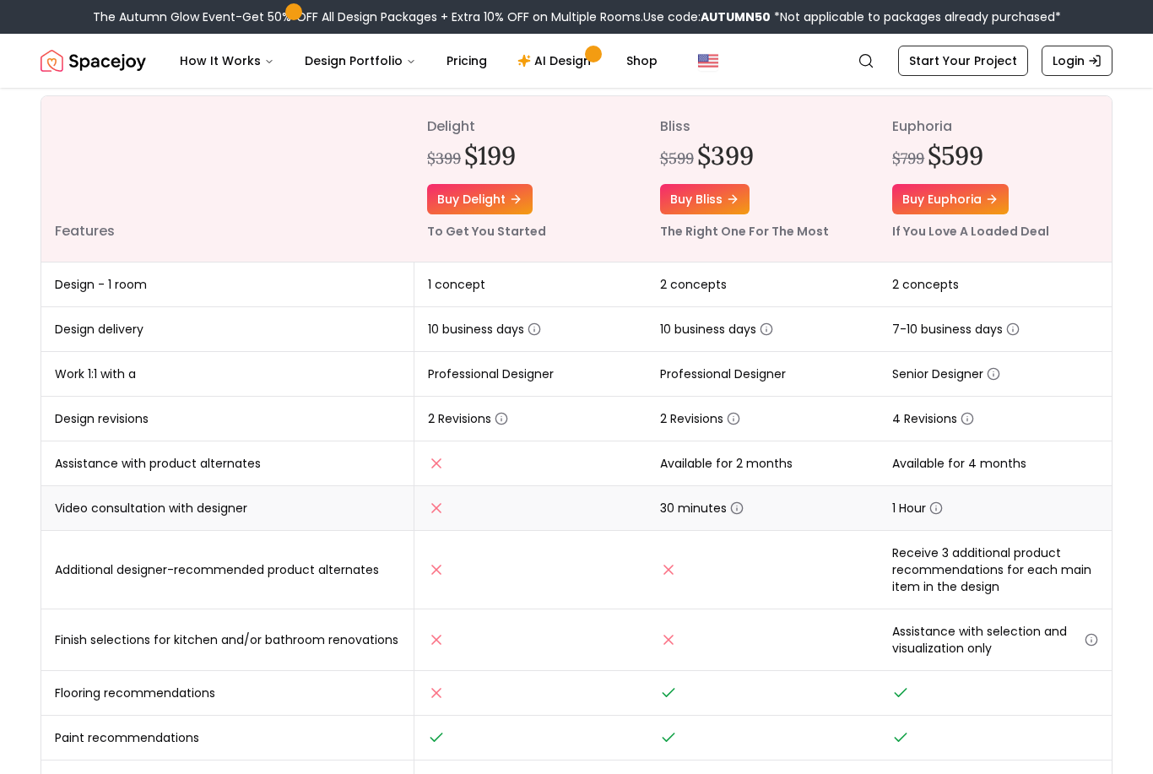
click at [731, 508] on icon "button" at bounding box center [737, 509] width 14 height 14
click at [1143, 366] on div "Online interior design, made easy. Interior Design Packages That Fit Your Style…" at bounding box center [576, 440] width 1153 height 1121
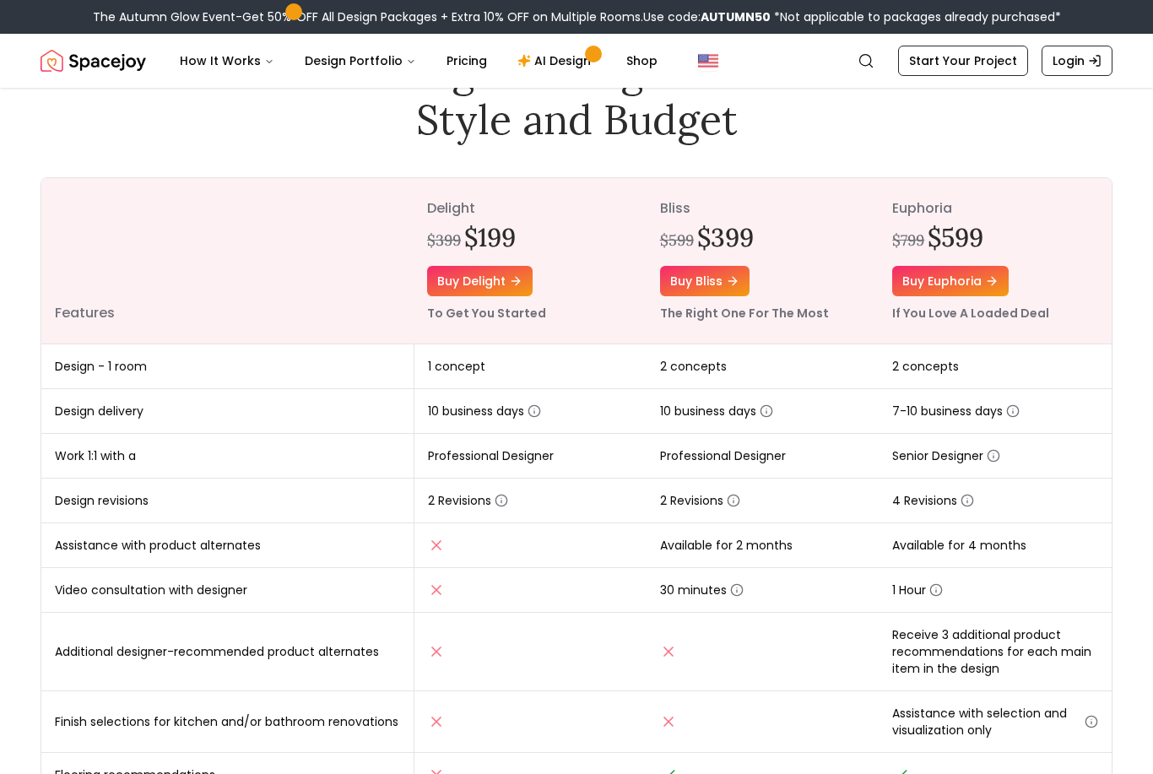
scroll to position [125, 0]
click at [736, 501] on icon "button" at bounding box center [734, 502] width 14 height 14
click at [1135, 367] on div "Online interior design, made easy. Interior Design Packages That Fit Your Style…" at bounding box center [576, 522] width 1153 height 1121
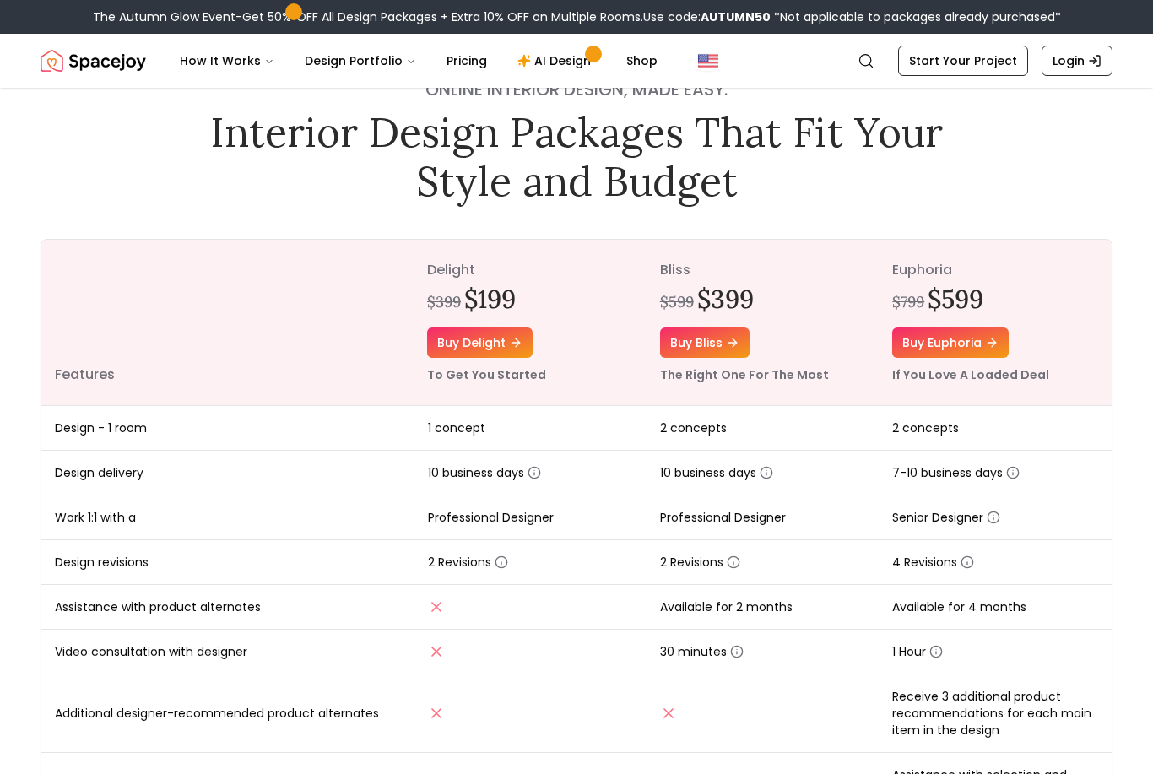
scroll to position [46, 0]
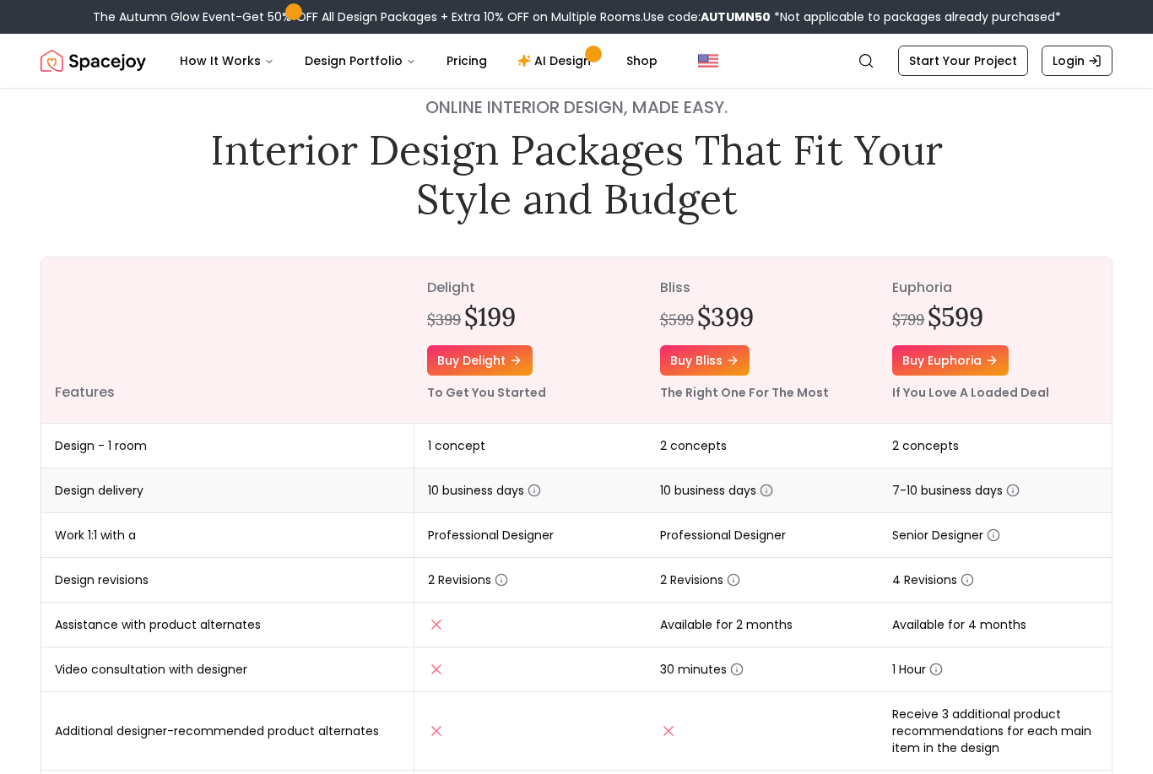
click at [772, 491] on circle "button" at bounding box center [766, 491] width 11 height 11
click at [1133, 364] on div "Online interior design, made easy. Interior Design Packages That Fit Your Style…" at bounding box center [576, 601] width 1153 height 1121
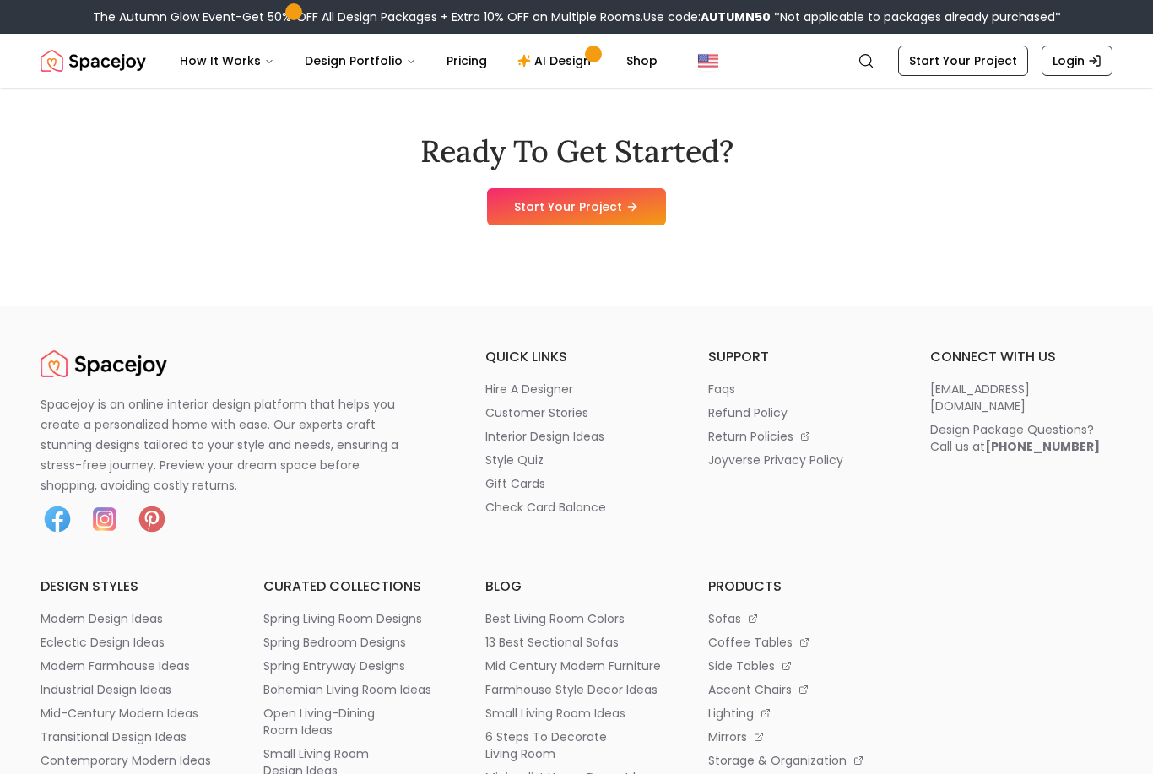
scroll to position [1936, 0]
click at [730, 393] on p "faqs" at bounding box center [721, 387] width 27 height 17
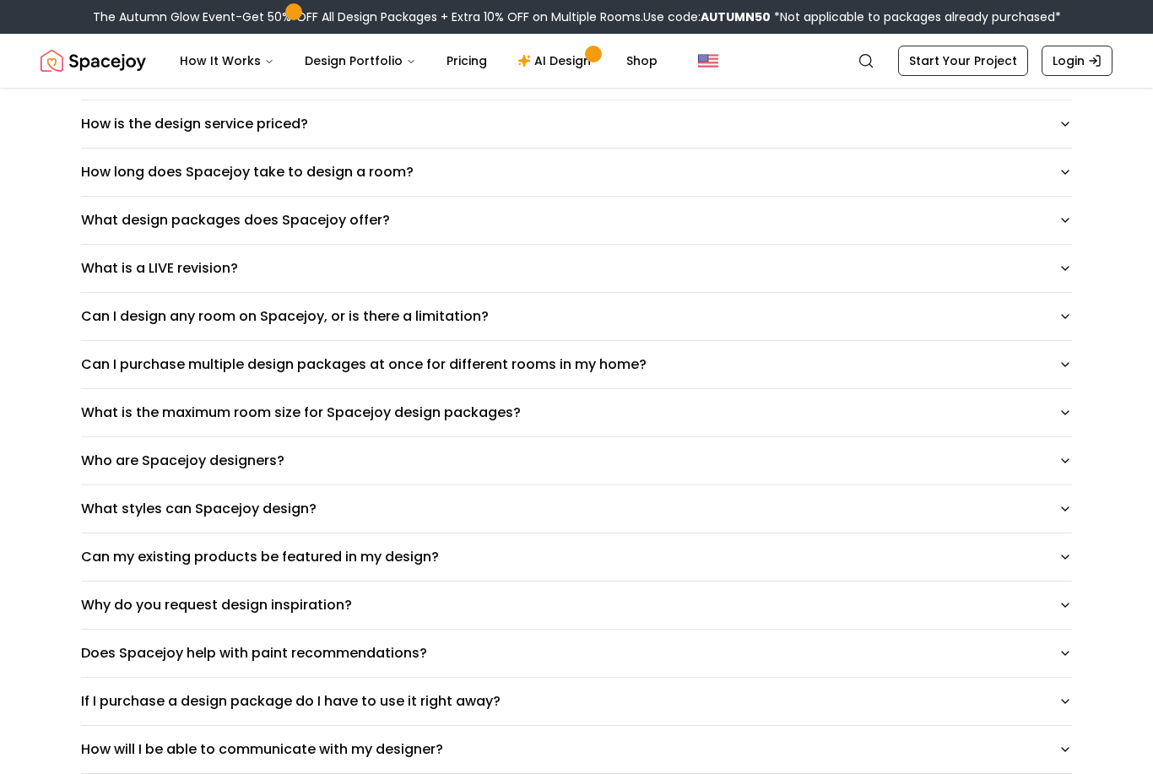
scroll to position [225, 0]
click at [1072, 316] on icon "button" at bounding box center [1066, 317] width 14 height 14
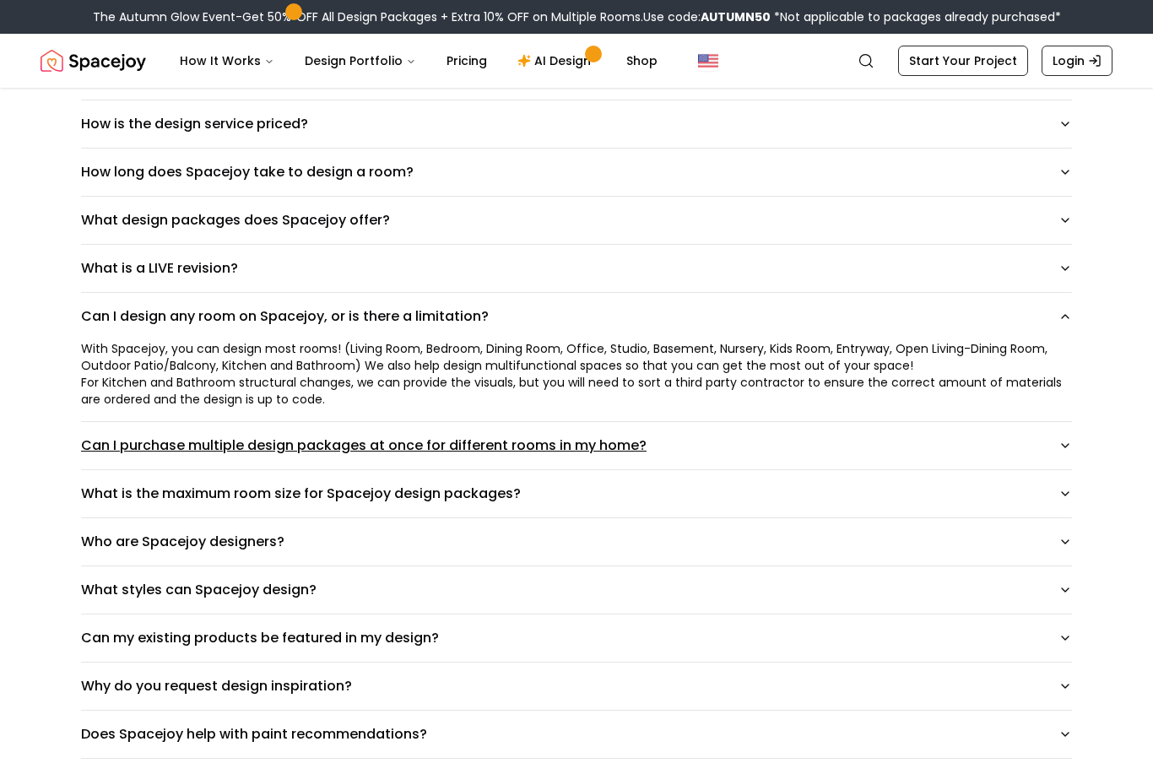
click at [1061, 449] on icon "button" at bounding box center [1066, 446] width 14 height 14
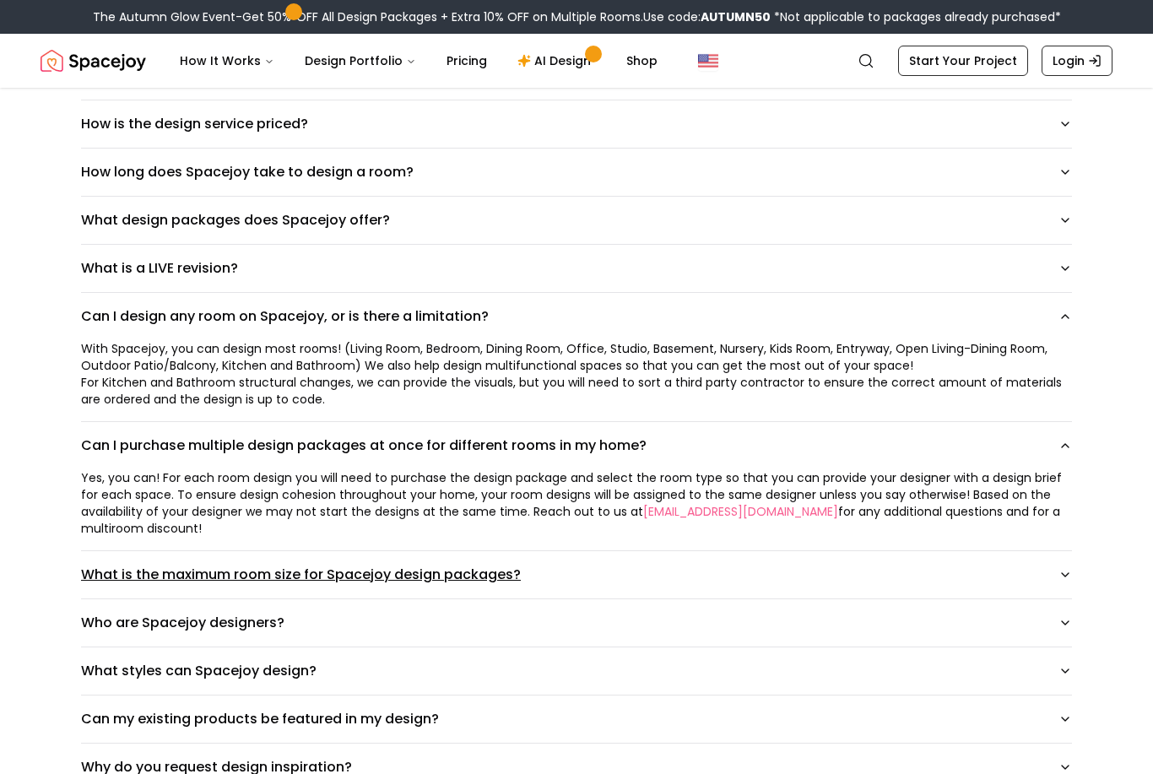
click at [1061, 578] on icon "button" at bounding box center [1066, 575] width 14 height 14
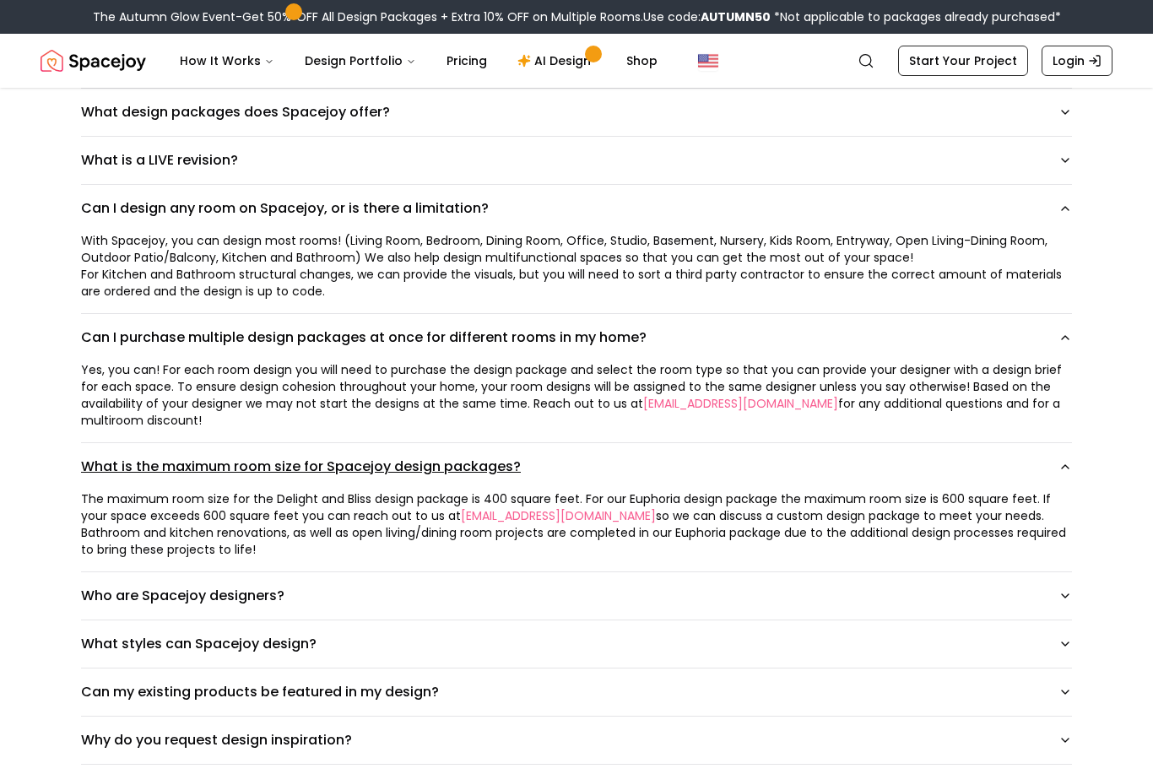
scroll to position [333, 0]
